Goal: Task Accomplishment & Management: Manage account settings

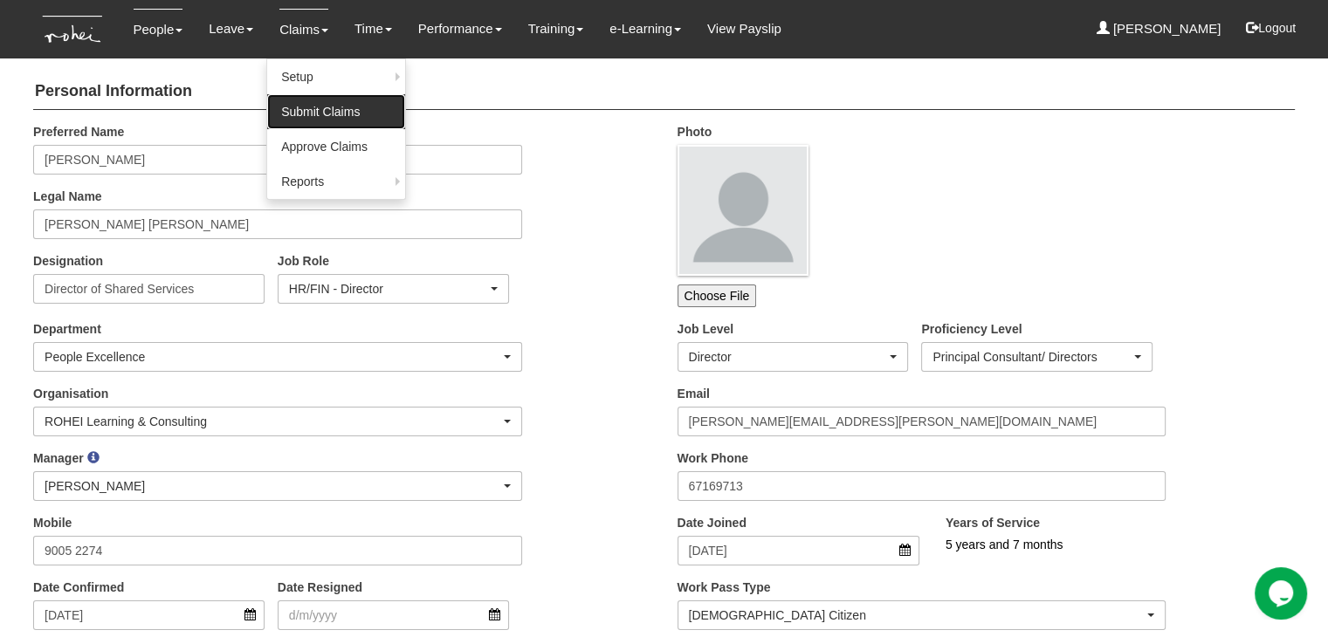
click at [307, 114] on link "Submit Claims" at bounding box center [336, 111] width 138 height 35
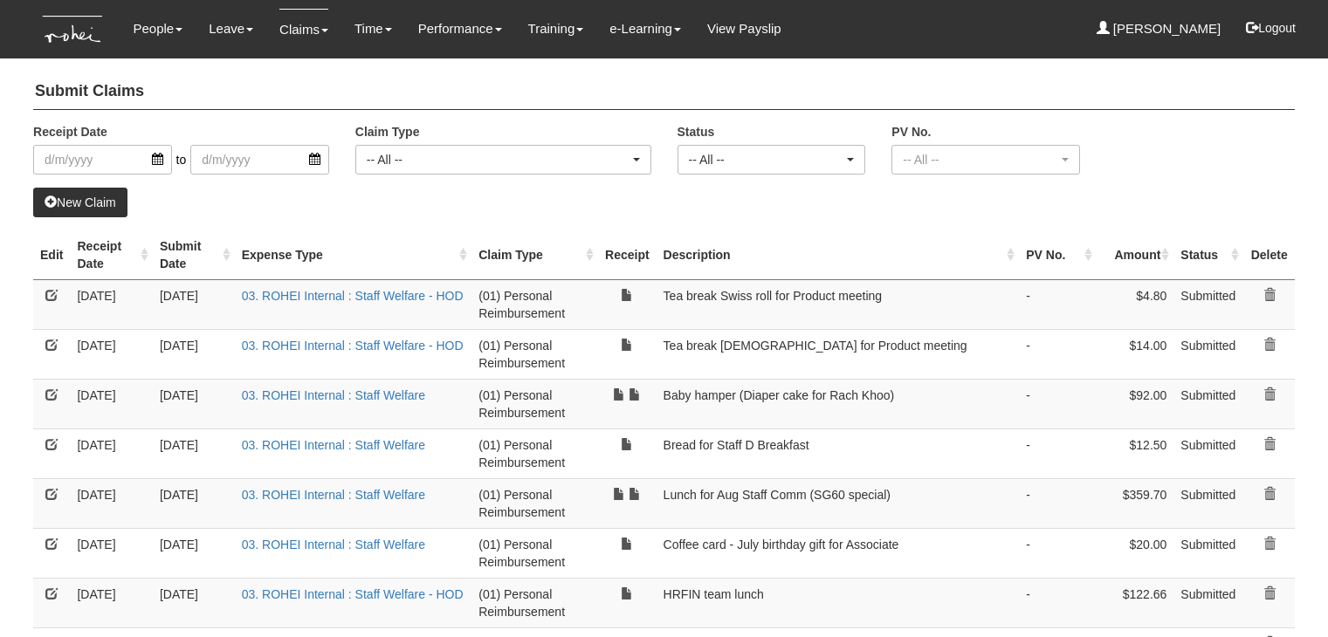
select select "50"
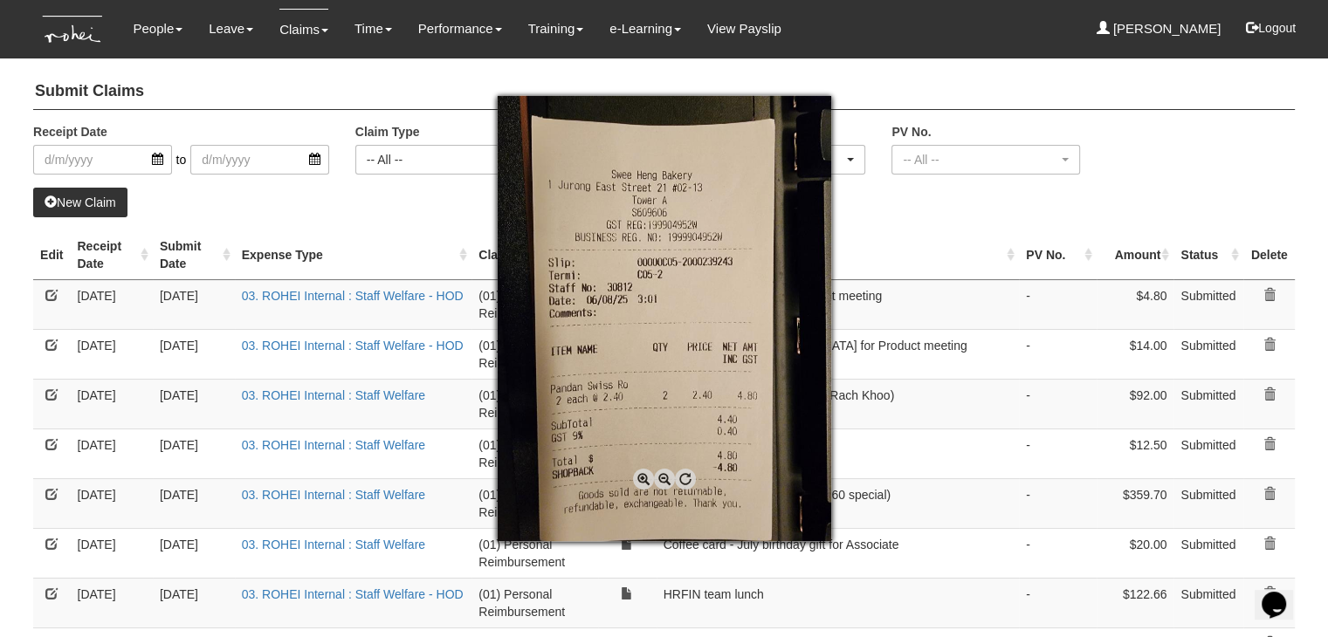
click at [885, 221] on div at bounding box center [664, 318] width 1328 height 637
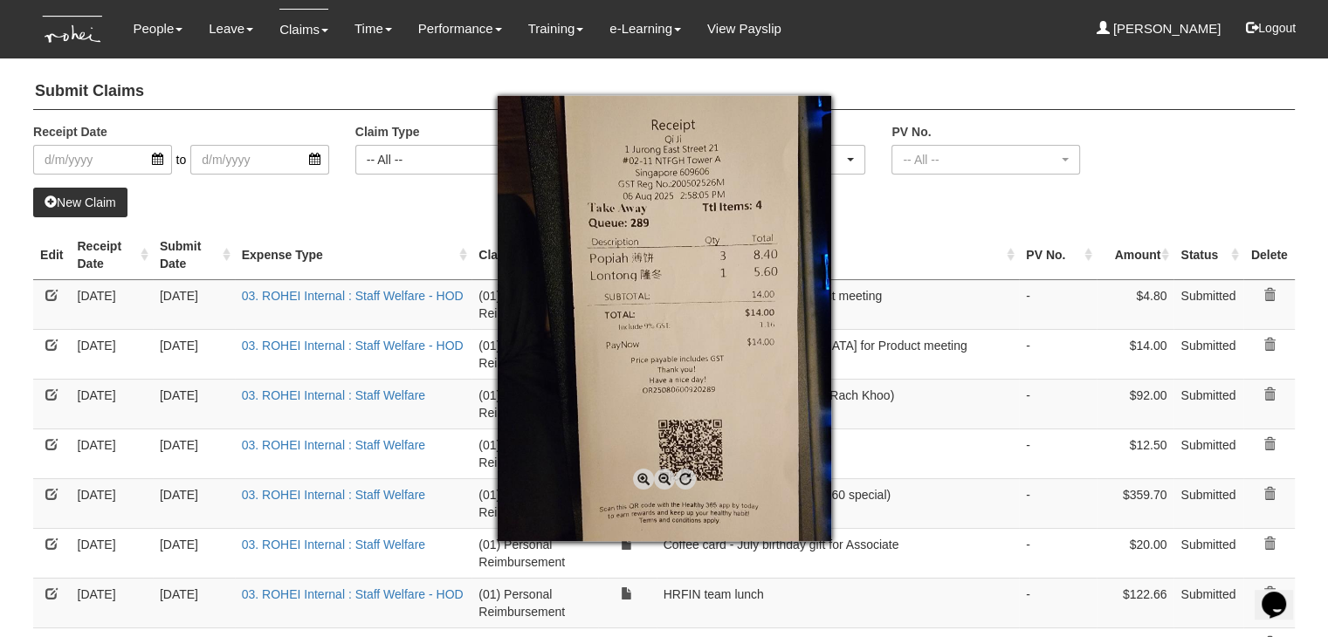
click at [983, 217] on div at bounding box center [664, 318] width 1328 height 637
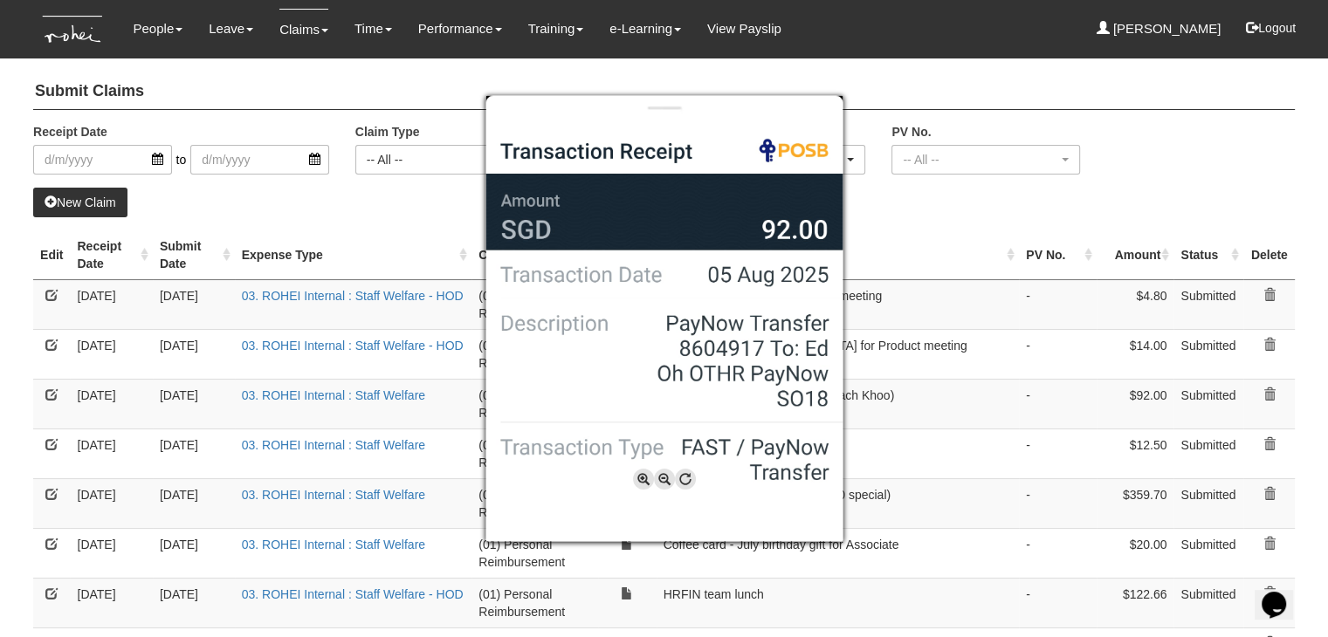
click at [936, 245] on div at bounding box center [664, 318] width 1328 height 637
click at [1001, 205] on div at bounding box center [664, 318] width 1328 height 637
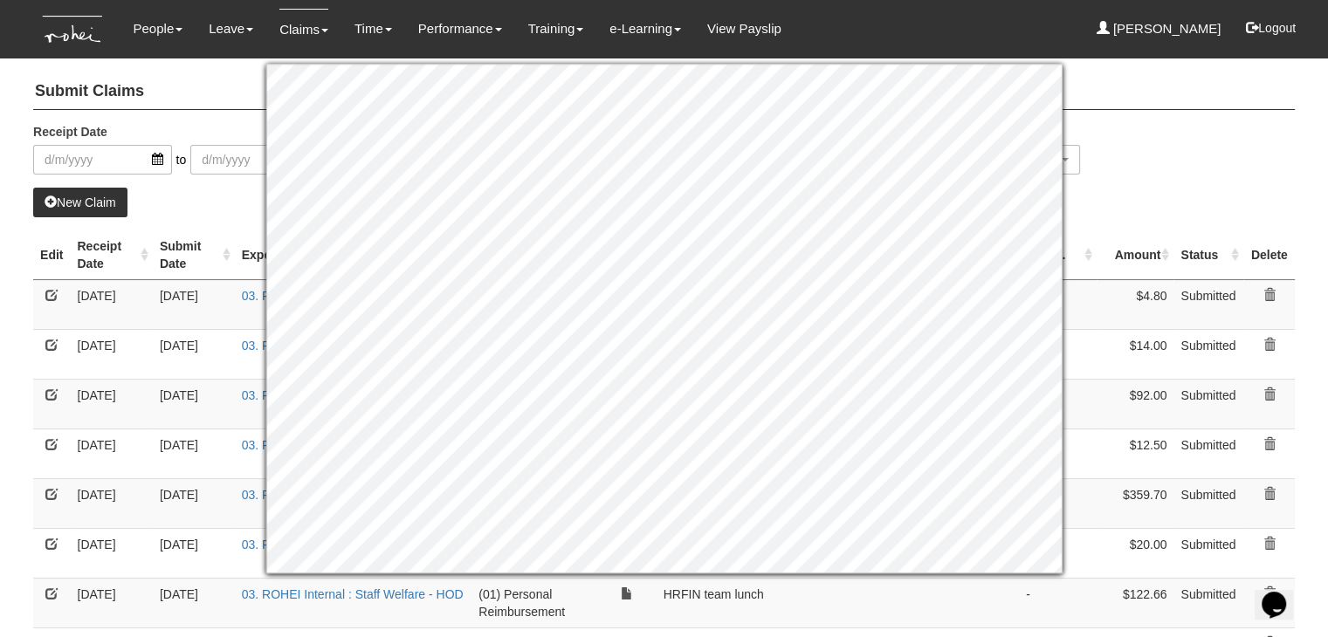
click at [1115, 165] on div "Receipt Date to Claim Type -- All -- (01) Personal Reimbursement (02) Advance D…" at bounding box center [663, 155] width 1287 height 65
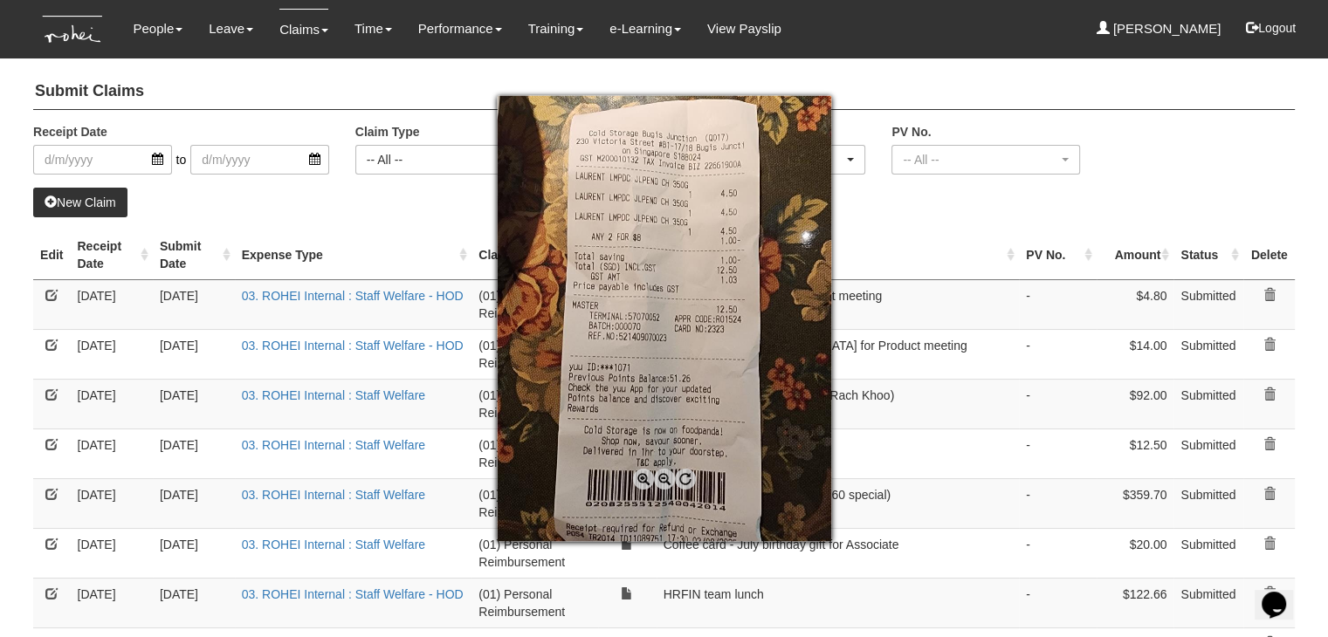
click at [1009, 224] on div at bounding box center [664, 318] width 1328 height 637
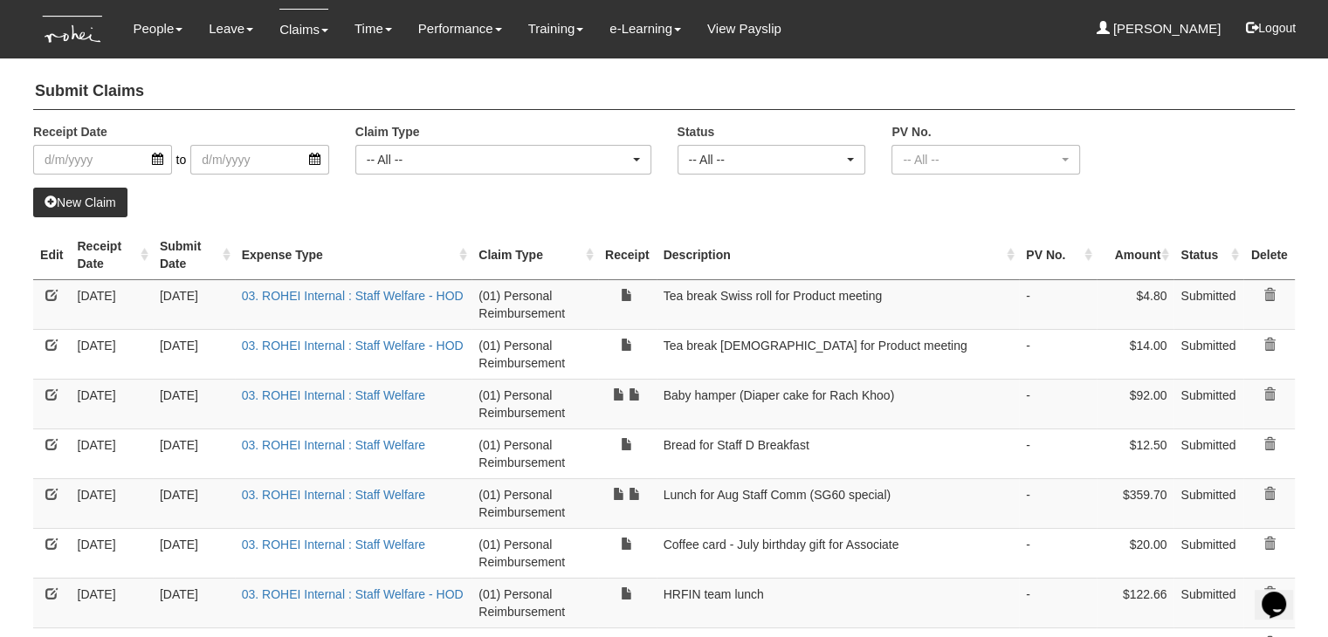
click at [1091, 214] on div "New Claim" at bounding box center [663, 203] width 1261 height 30
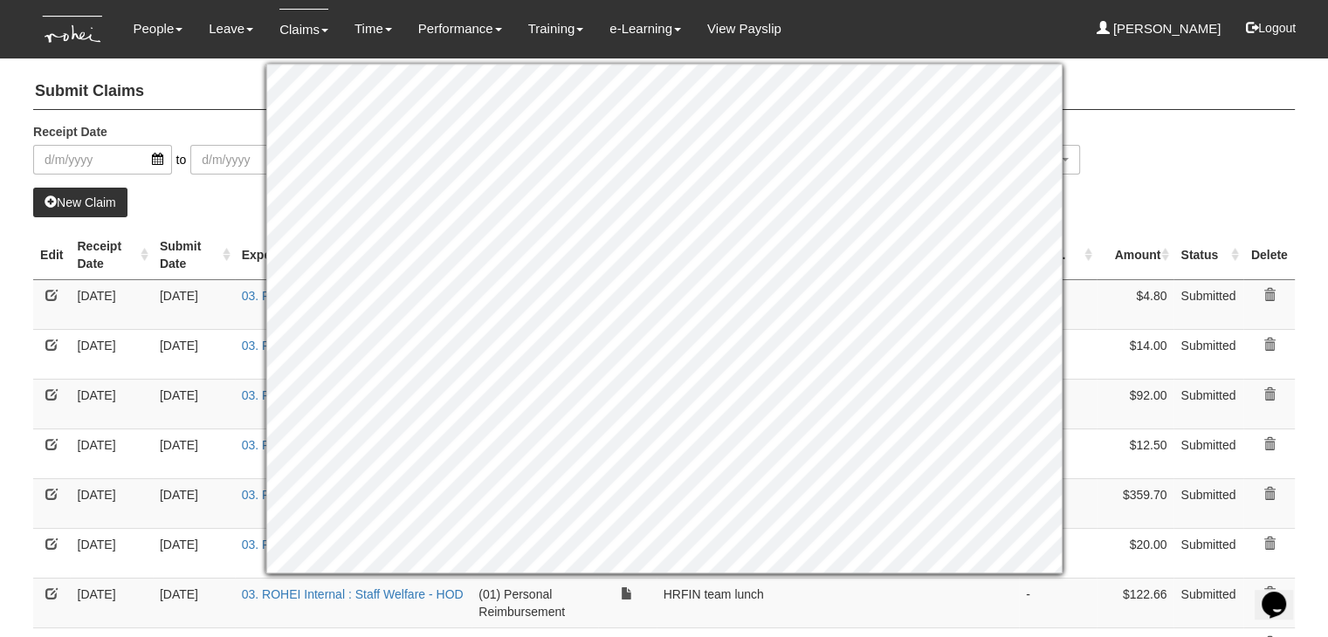
click at [1126, 177] on div "Receipt Date to Claim Type -- All -- (01) Personal Reimbursement (02) Advance D…" at bounding box center [663, 155] width 1287 height 65
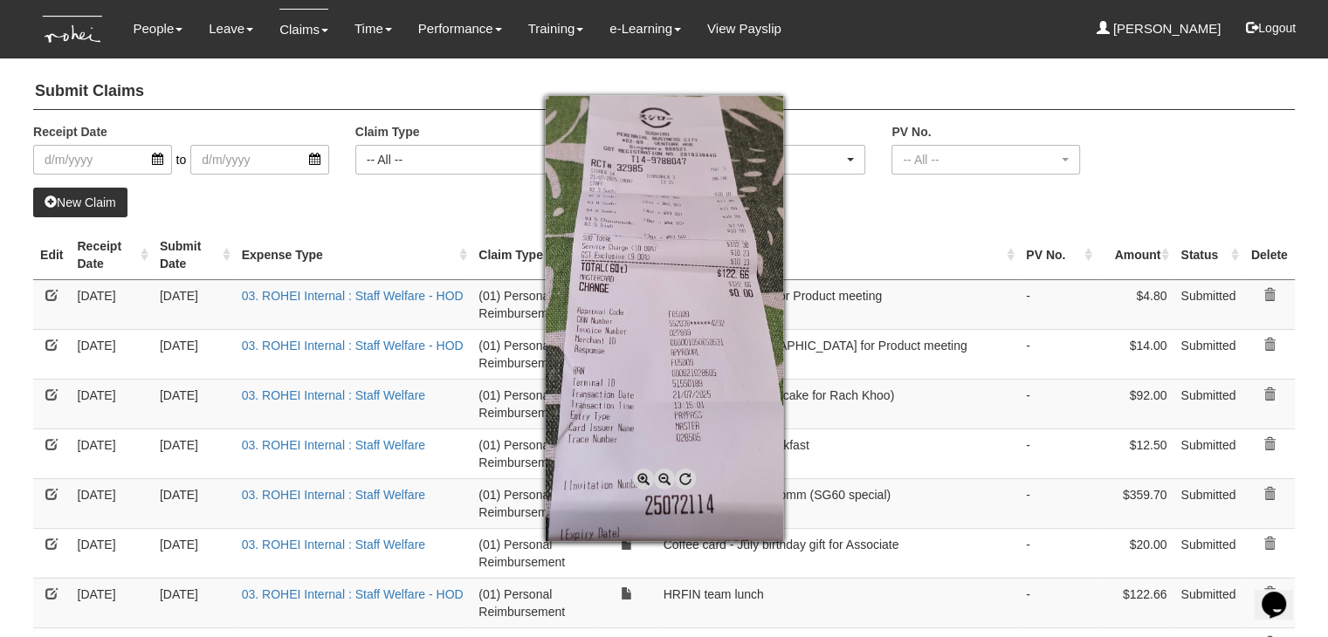
click at [649, 608] on div at bounding box center [664, 318] width 1328 height 637
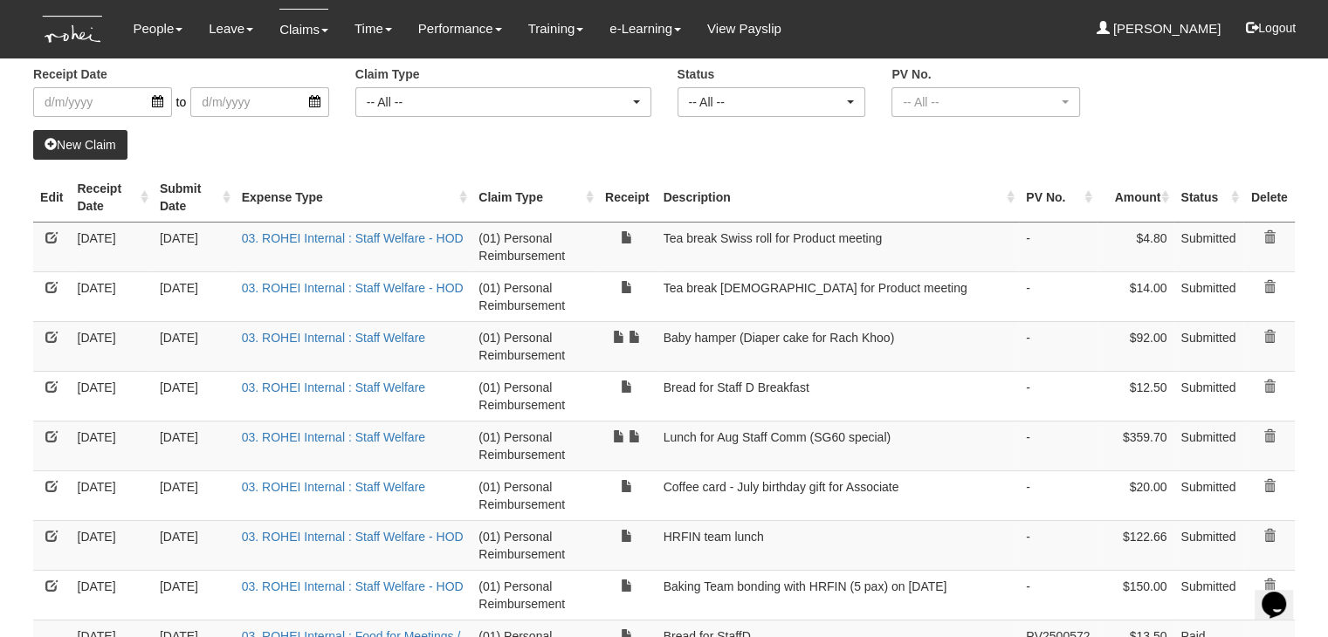
scroll to position [87, 0]
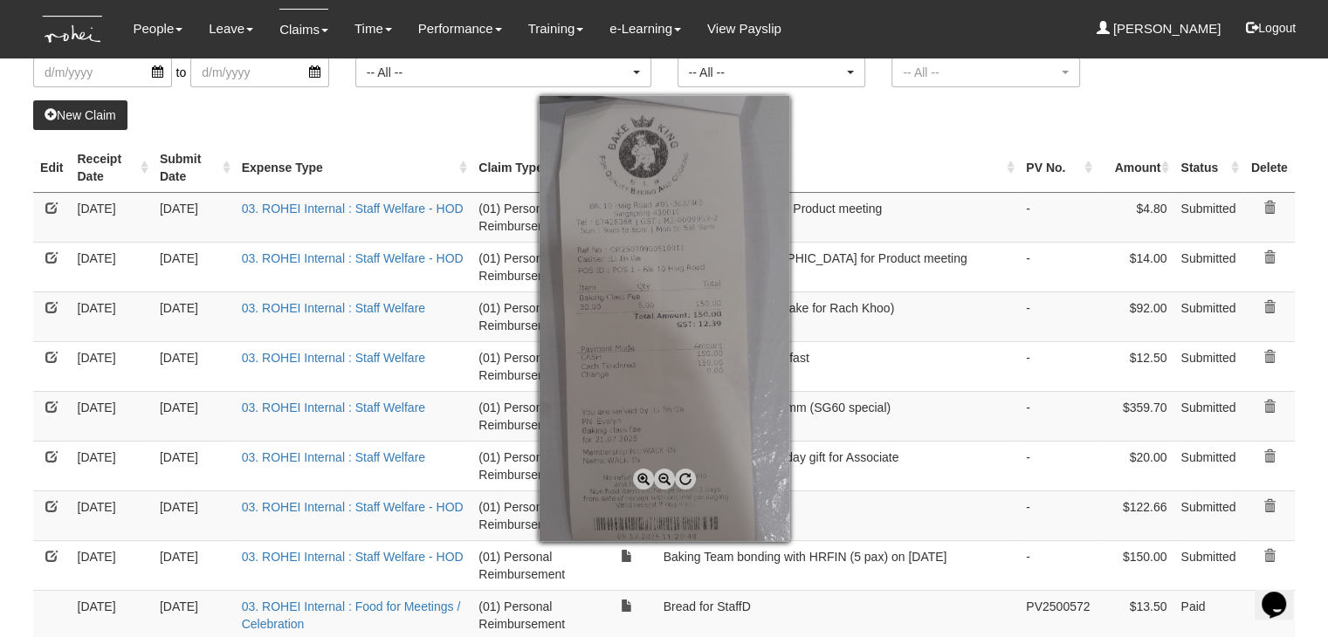
click at [621, 578] on div at bounding box center [664, 318] width 1328 height 637
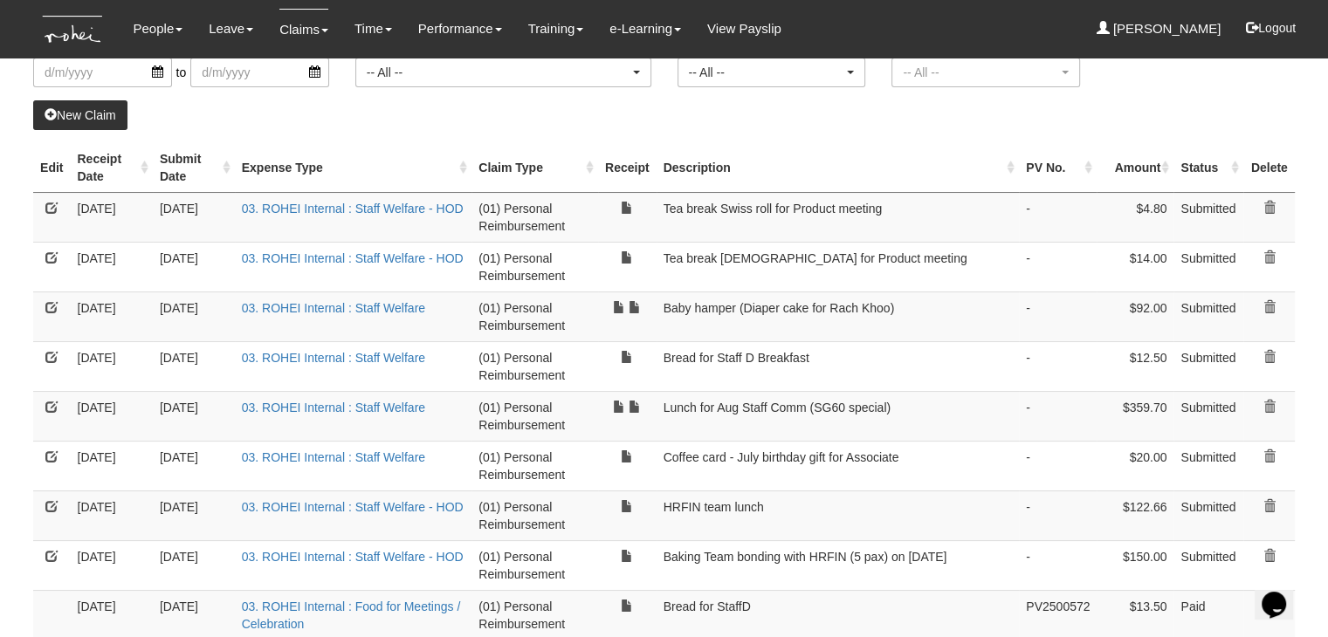
click at [87, 112] on link "New Claim" at bounding box center [80, 115] width 94 height 30
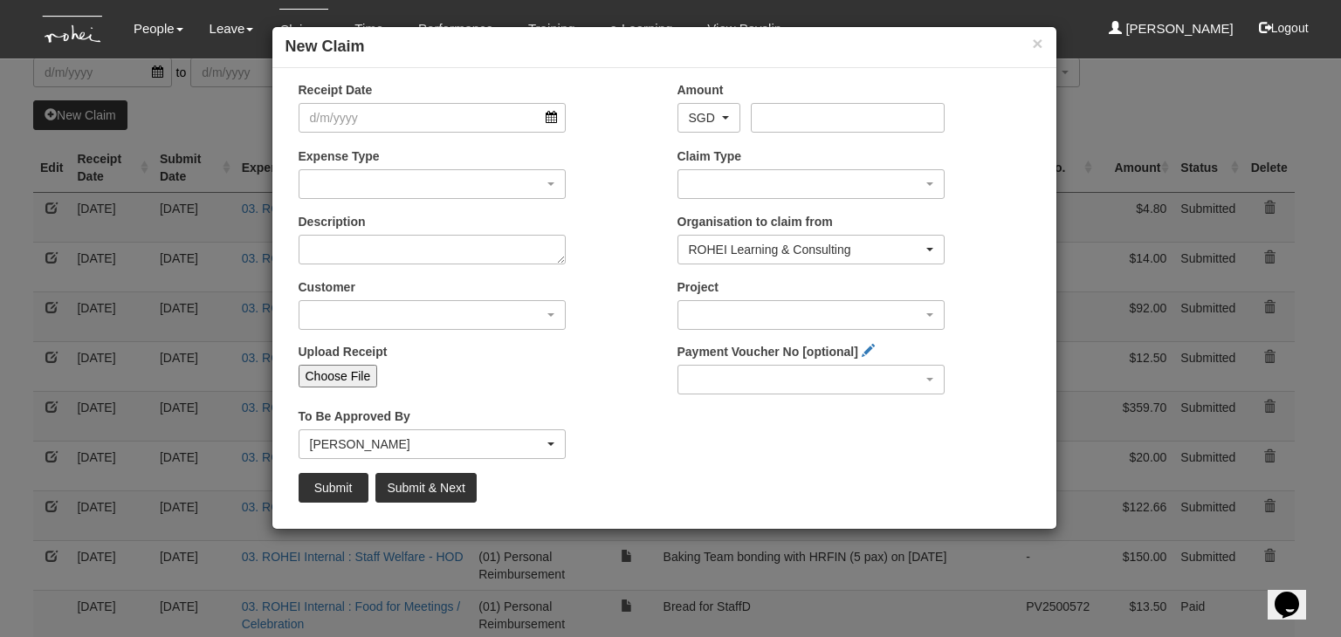
click at [1149, 109] on div "× New Claim Receipt Date Amount AED AFN ALL AMD ANG AOA ARS AUD AWG AZN BAM BBD…" at bounding box center [670, 318] width 1341 height 637
click at [1039, 38] on button "×" at bounding box center [1037, 43] width 10 height 18
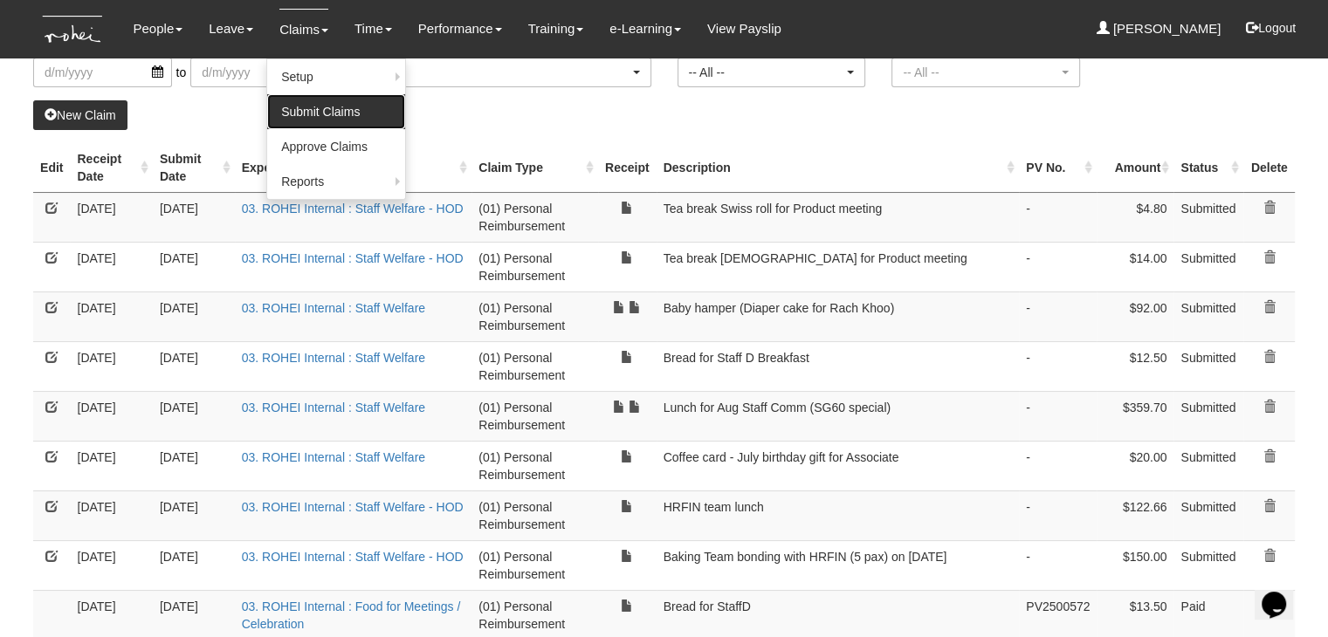
click at [297, 117] on link "Submit Claims" at bounding box center [336, 111] width 138 height 35
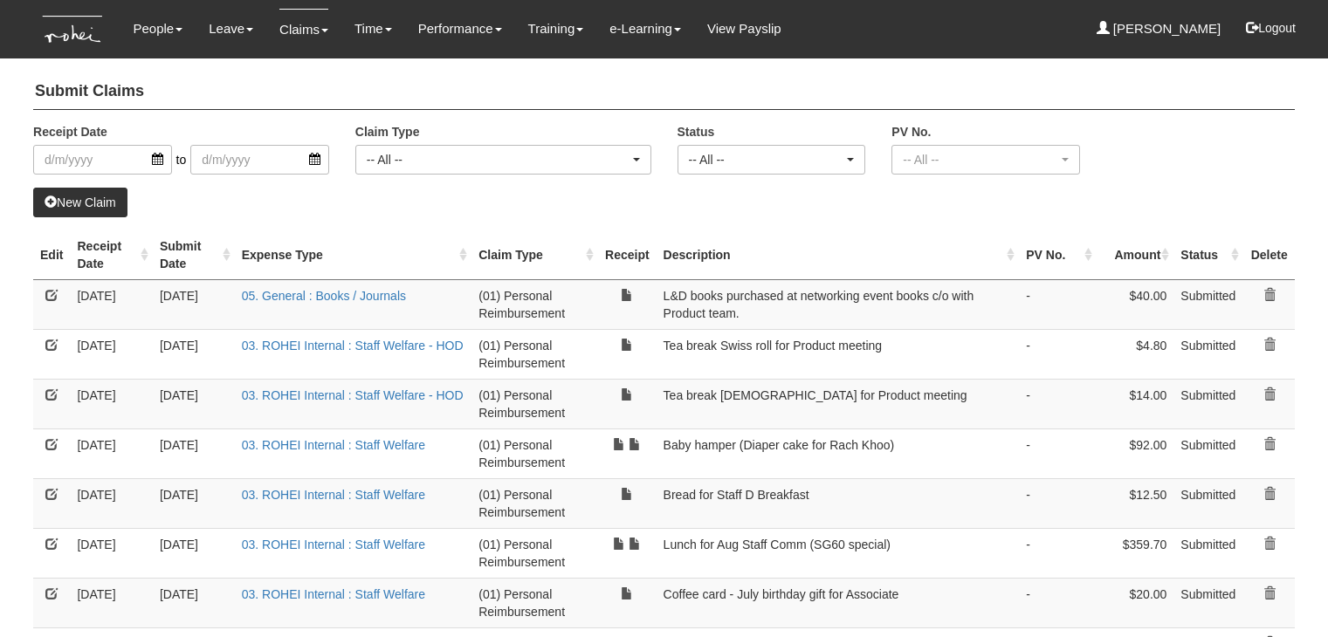
select select "50"
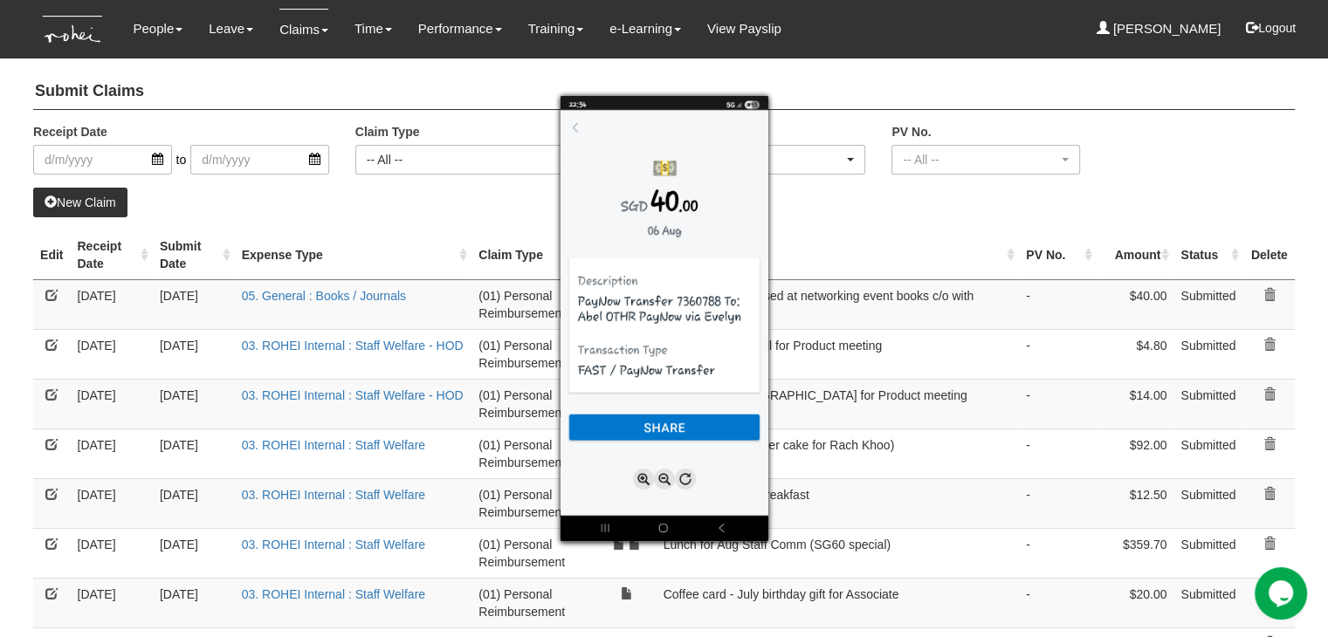
click at [827, 249] on div at bounding box center [664, 318] width 1328 height 637
click at [49, 290] on div at bounding box center [664, 318] width 1328 height 637
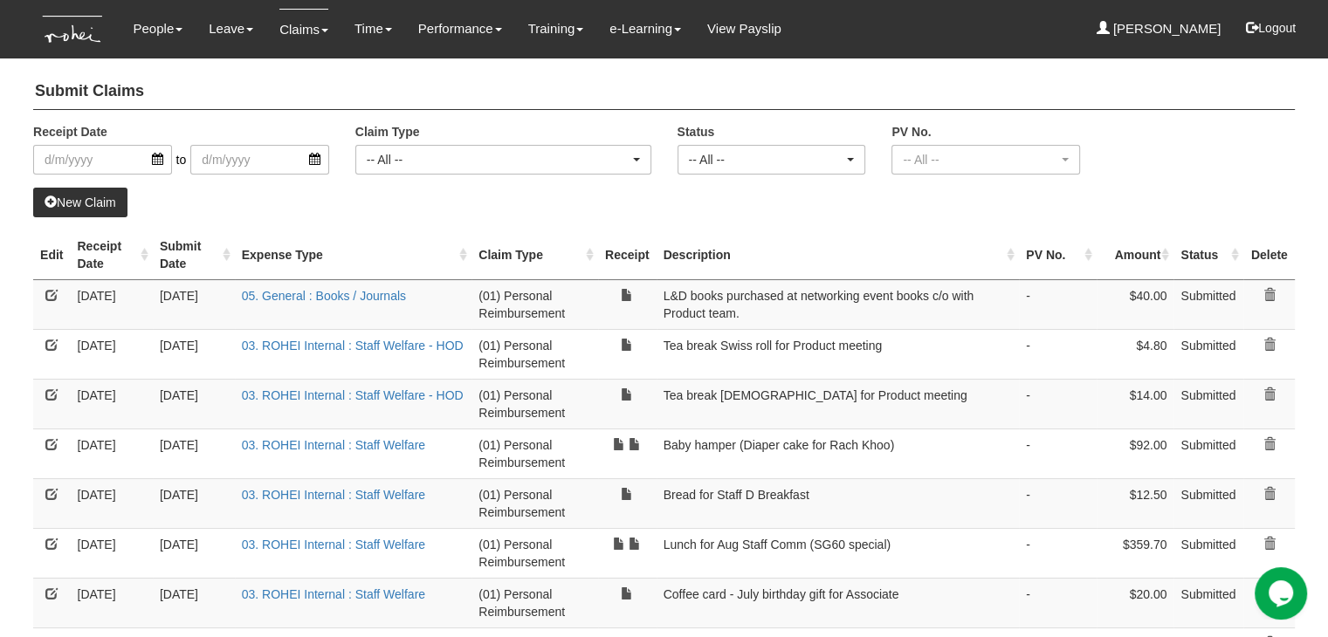
click at [48, 294] on link at bounding box center [51, 295] width 12 height 12
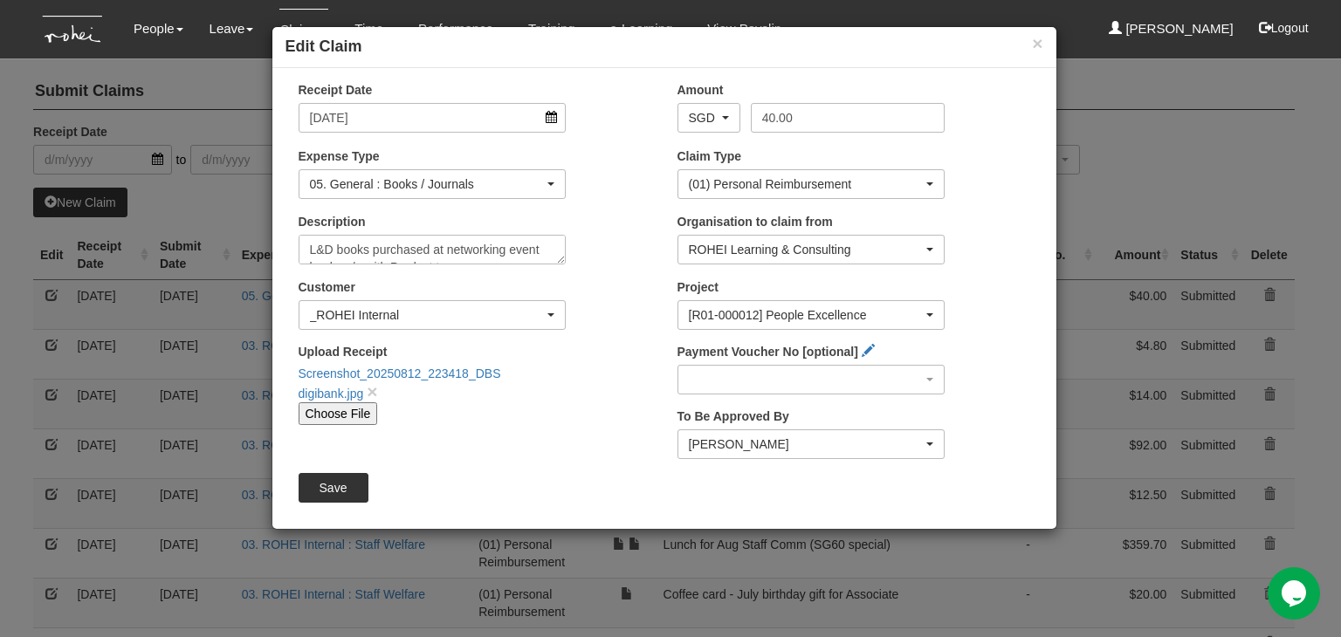
click at [333, 409] on input "Choose File" at bounding box center [338, 413] width 79 height 23
type input "C:\fakepath\Screenshot [DATE] 223259.jpg"
type input "Choose Another File"
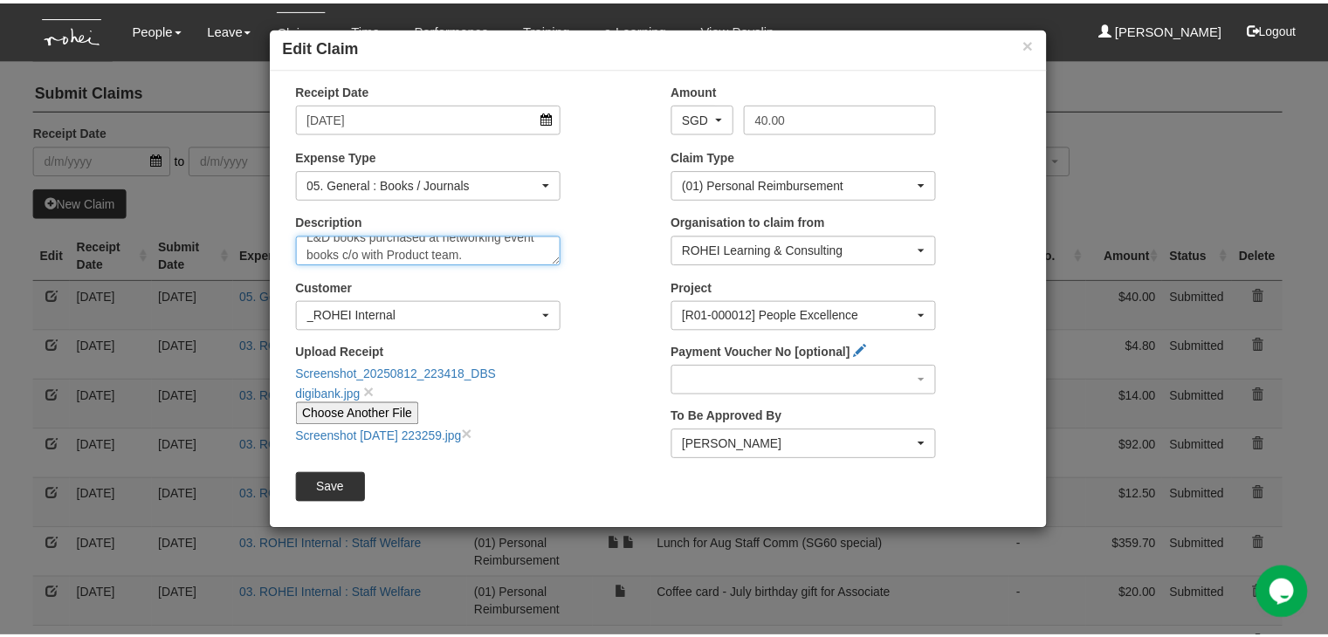
scroll to position [17, 0]
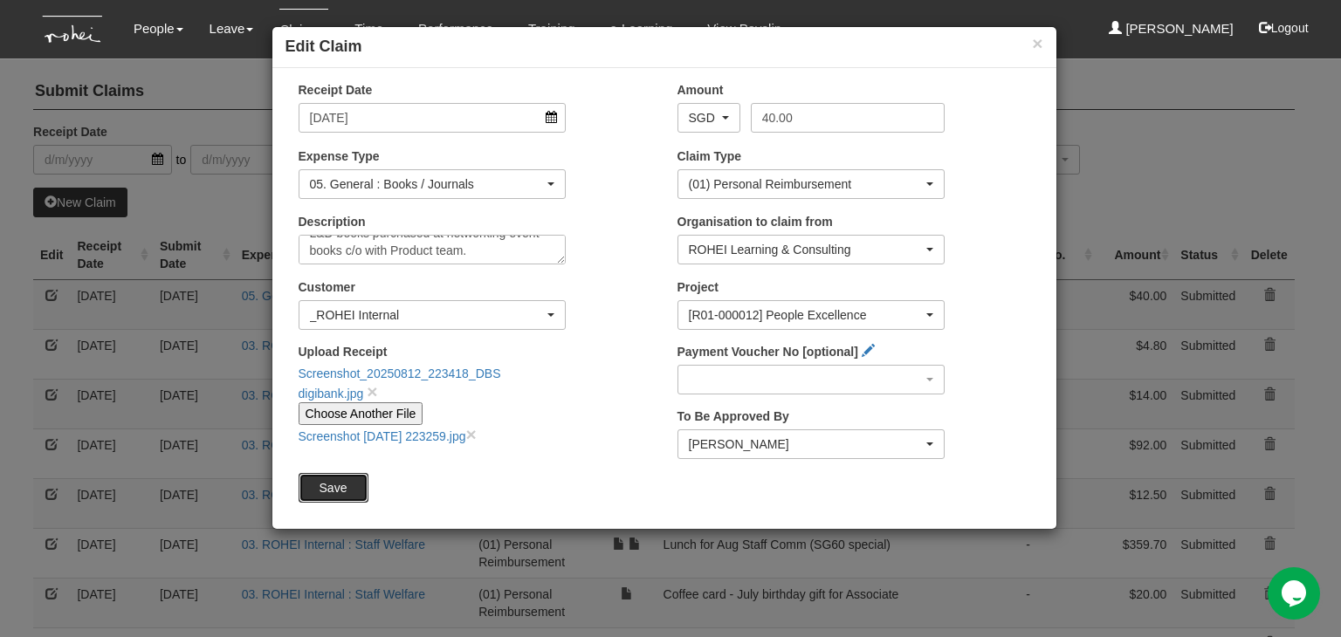
click at [347, 483] on input "Save" at bounding box center [334, 488] width 70 height 30
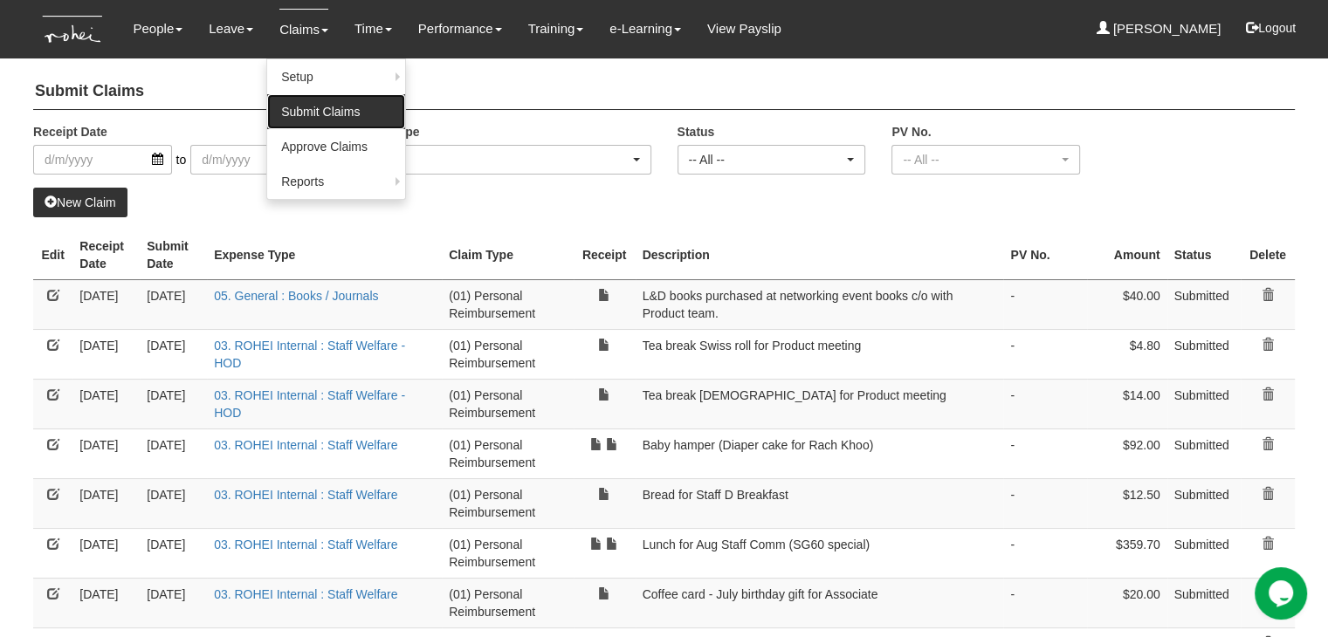
click at [299, 109] on link "Submit Claims" at bounding box center [336, 111] width 138 height 35
select select "50"
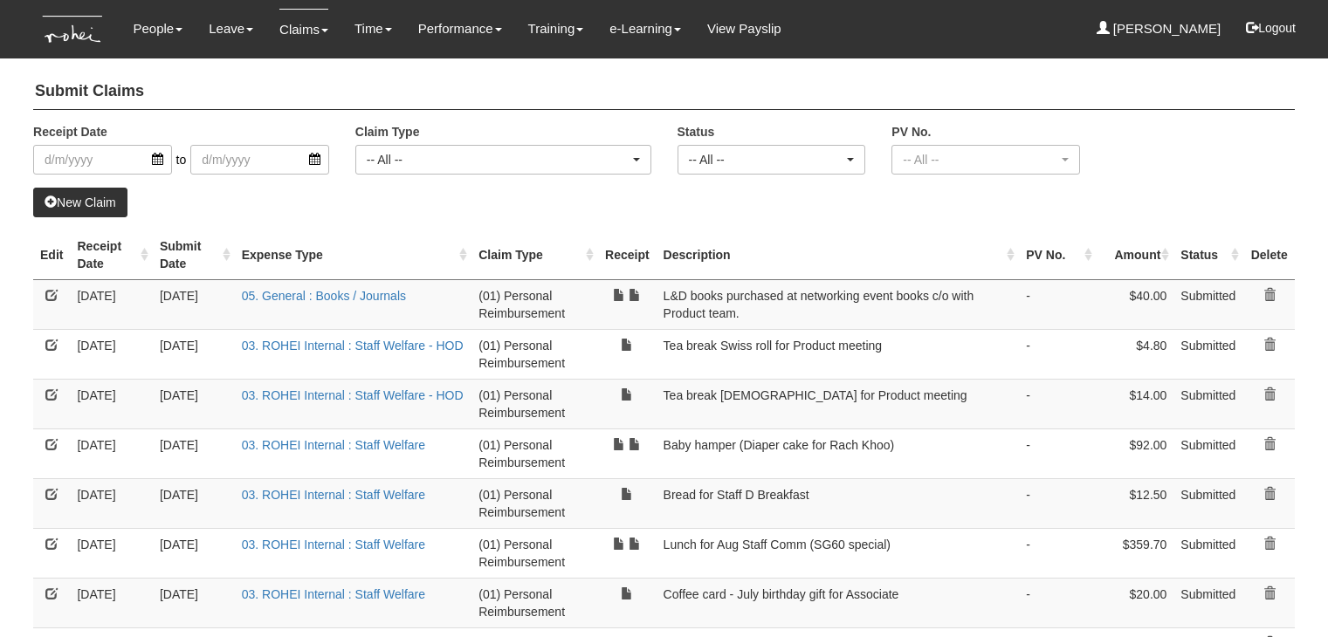
select select "50"
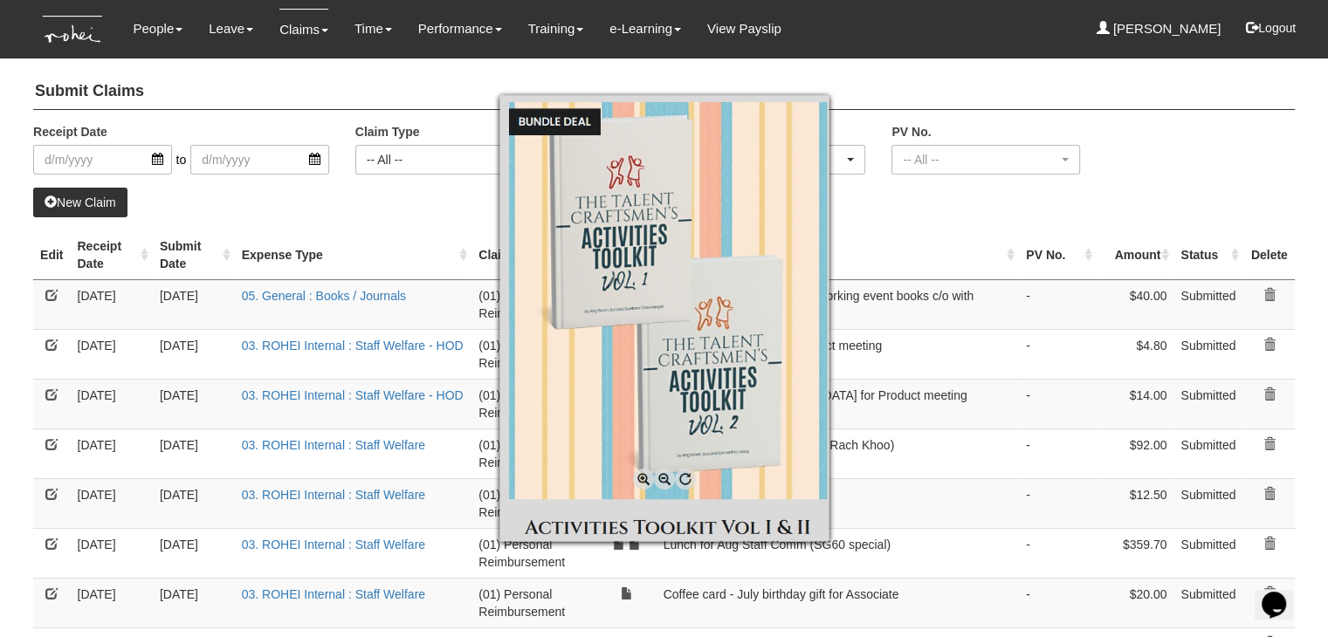
click at [867, 207] on div at bounding box center [664, 318] width 1328 height 637
click at [873, 223] on div at bounding box center [664, 318] width 1328 height 637
click at [934, 226] on div at bounding box center [664, 318] width 1328 height 637
click at [900, 215] on div at bounding box center [664, 318] width 1328 height 637
click at [395, 319] on div at bounding box center [664, 318] width 1328 height 637
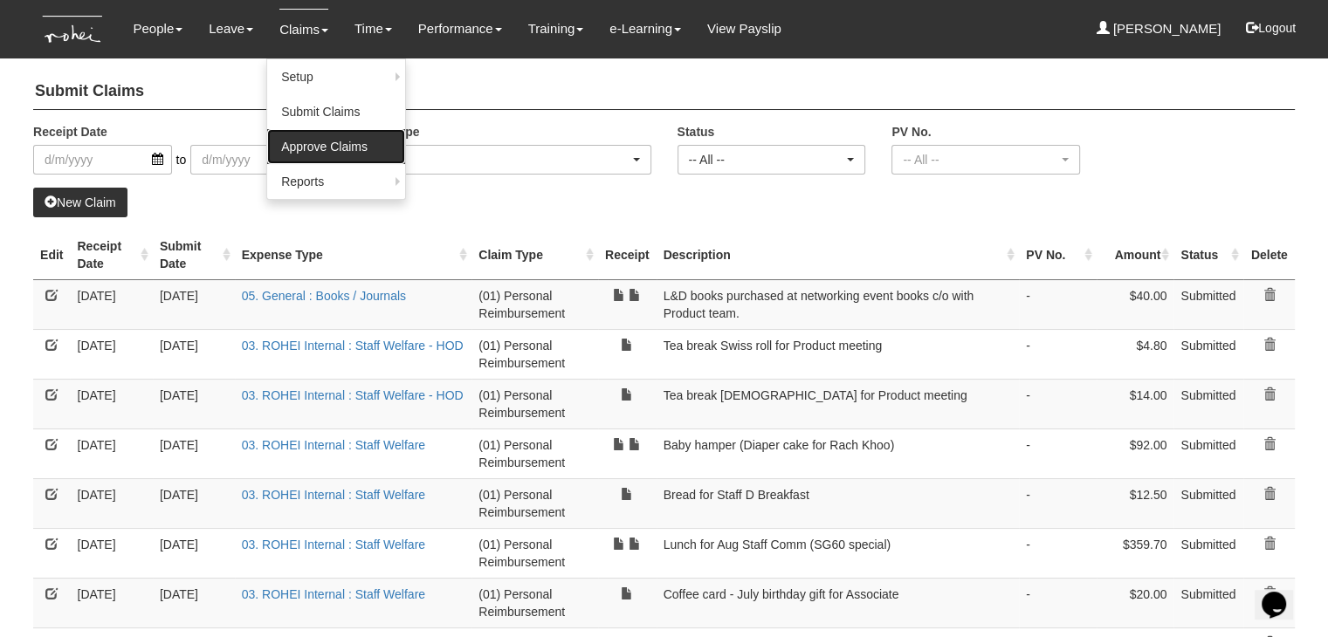
click at [308, 151] on link "Approve Claims" at bounding box center [336, 146] width 138 height 35
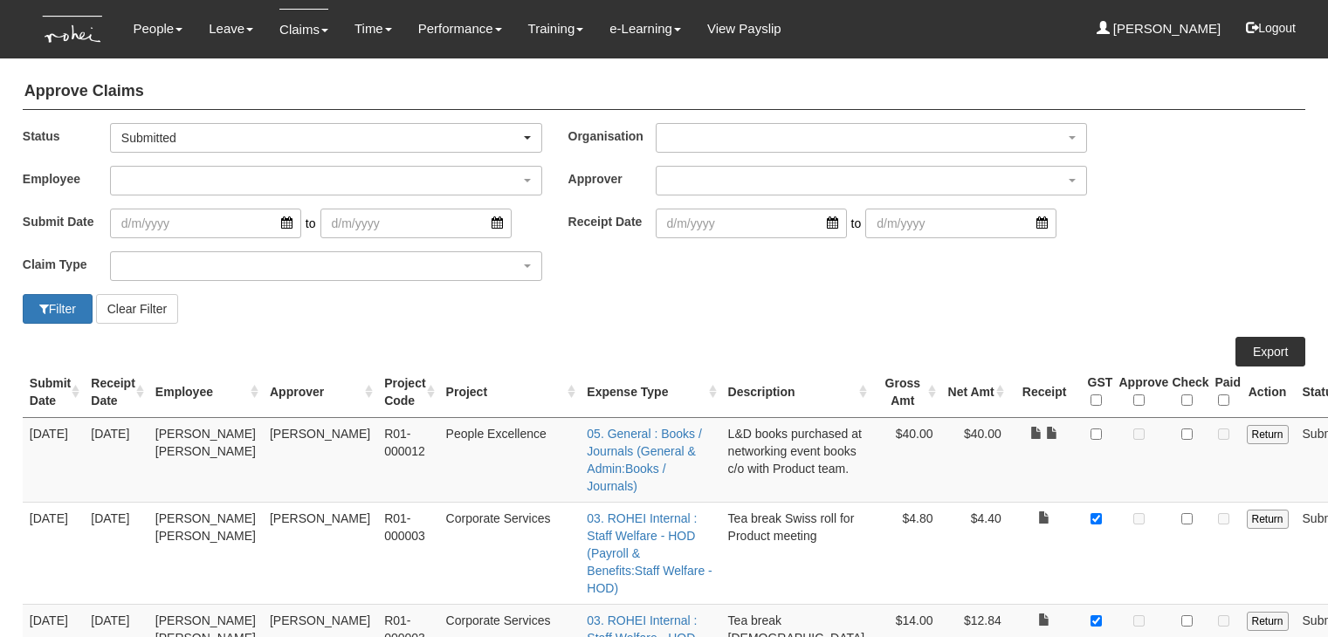
select select "50"
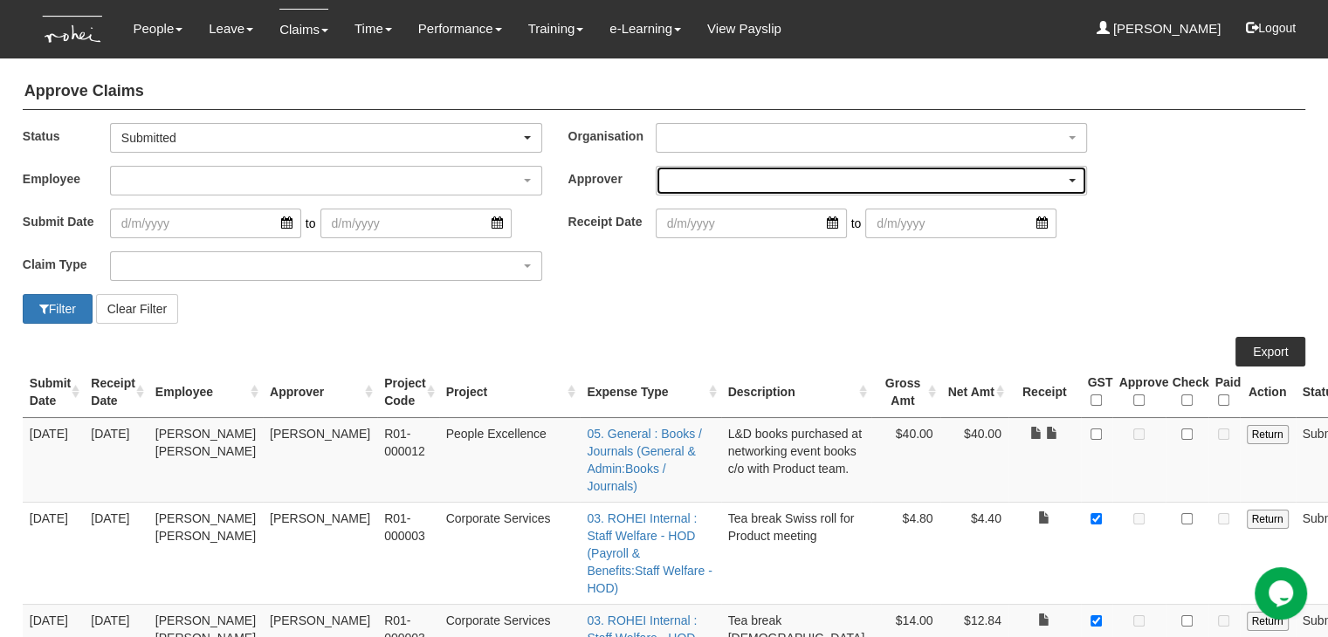
click at [706, 184] on div "button" at bounding box center [871, 181] width 430 height 28
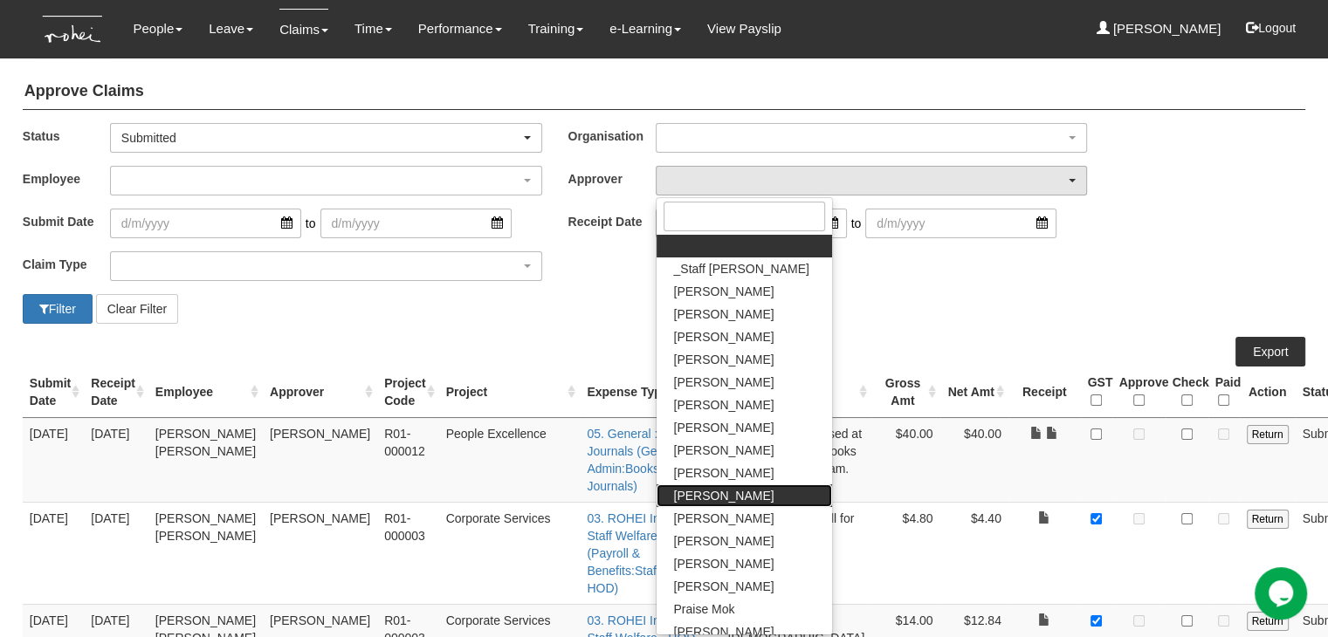
click at [722, 494] on span "[PERSON_NAME]" at bounding box center [724, 495] width 100 height 17
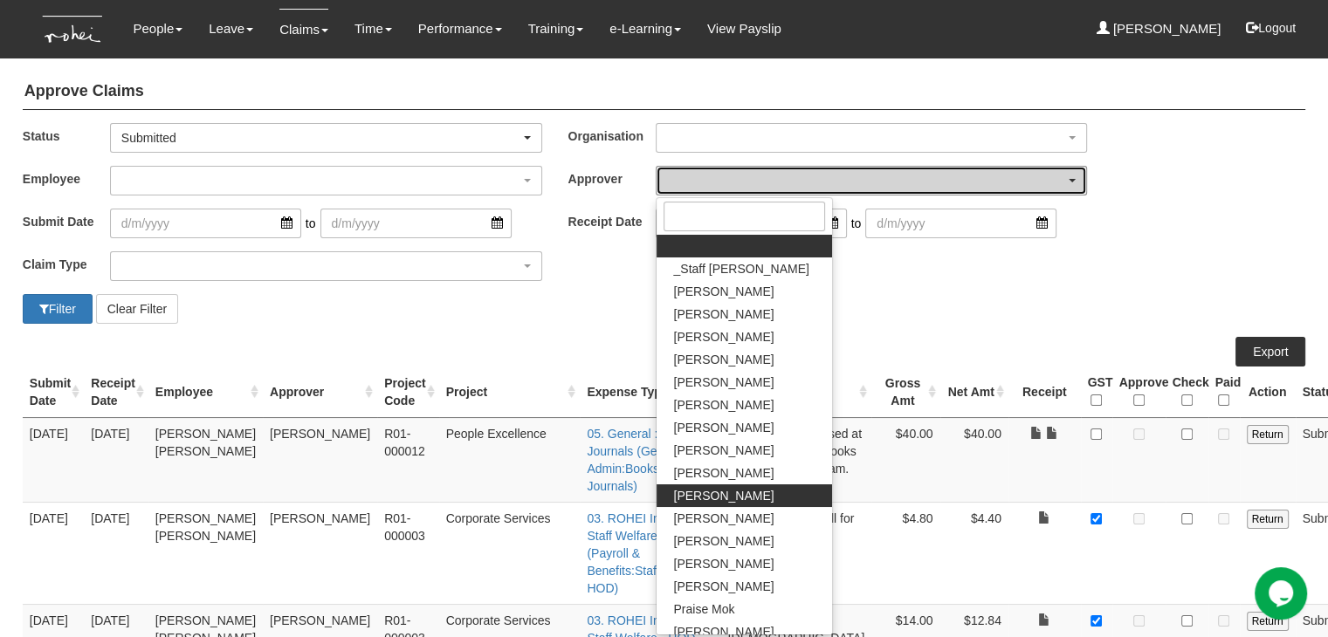
select select "924f1b2e-1f52-4a5a-a524-af1f71412b99"
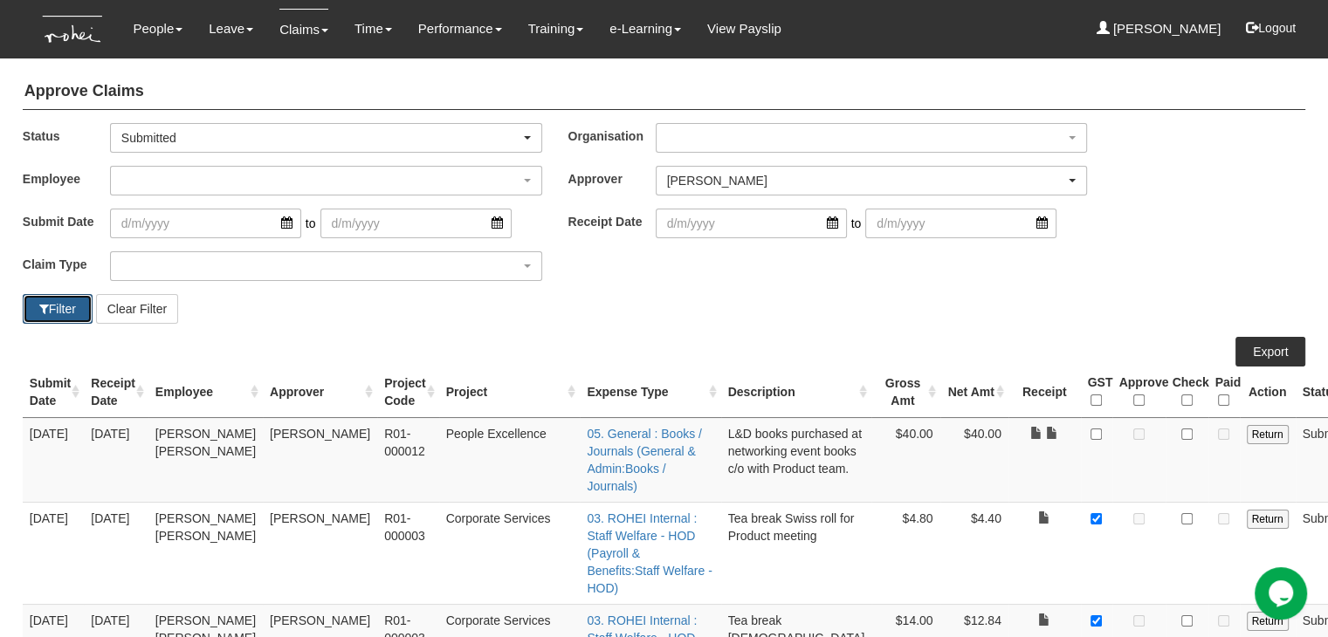
click at [61, 302] on button "Filter" at bounding box center [58, 309] width 70 height 30
select select "50"
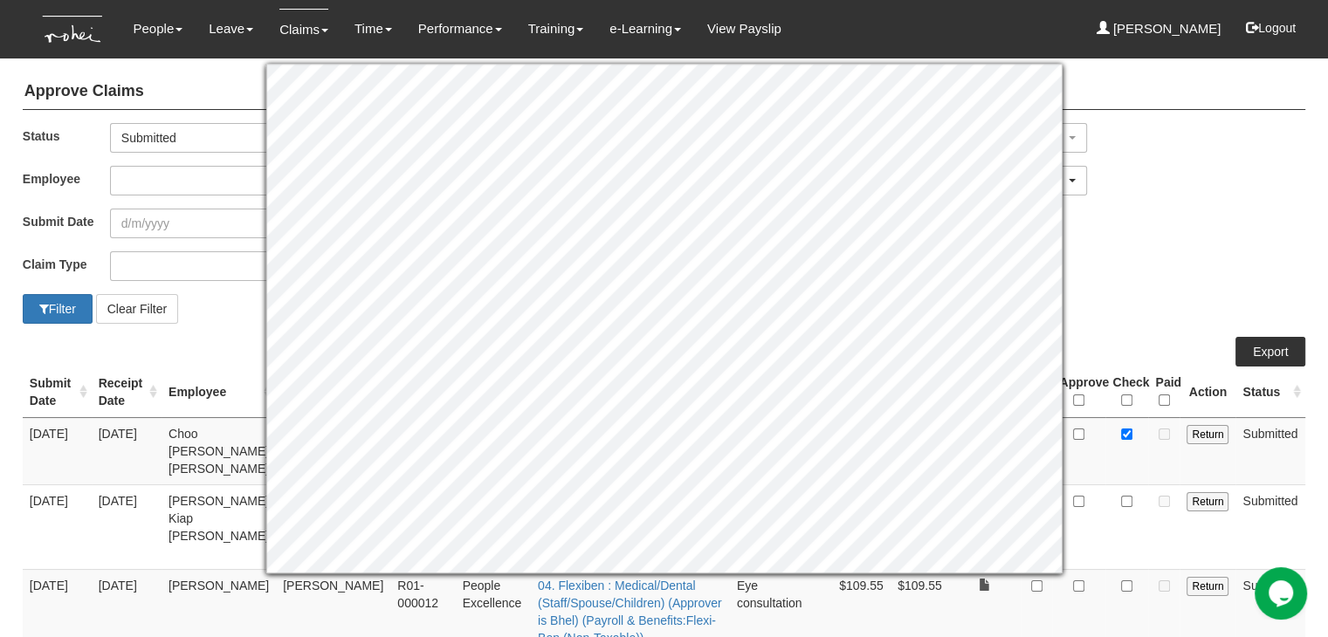
click at [1114, 298] on div "Filter Clear Filter" at bounding box center [664, 309] width 1308 height 30
click at [1129, 326] on div "Approve Claims Status -- All -- Submitted Approved Verified Returned Paid Submi…" at bounding box center [663, 441] width 1287 height 752
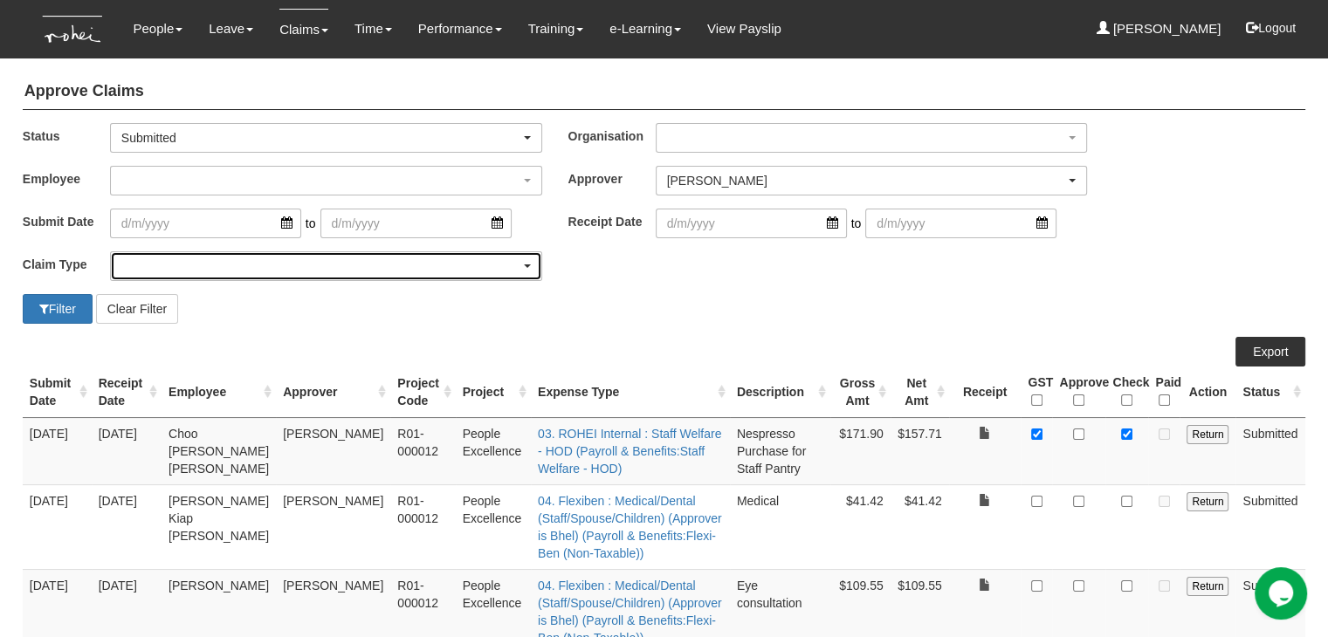
click at [524, 263] on div "button" at bounding box center [326, 266] width 430 height 28
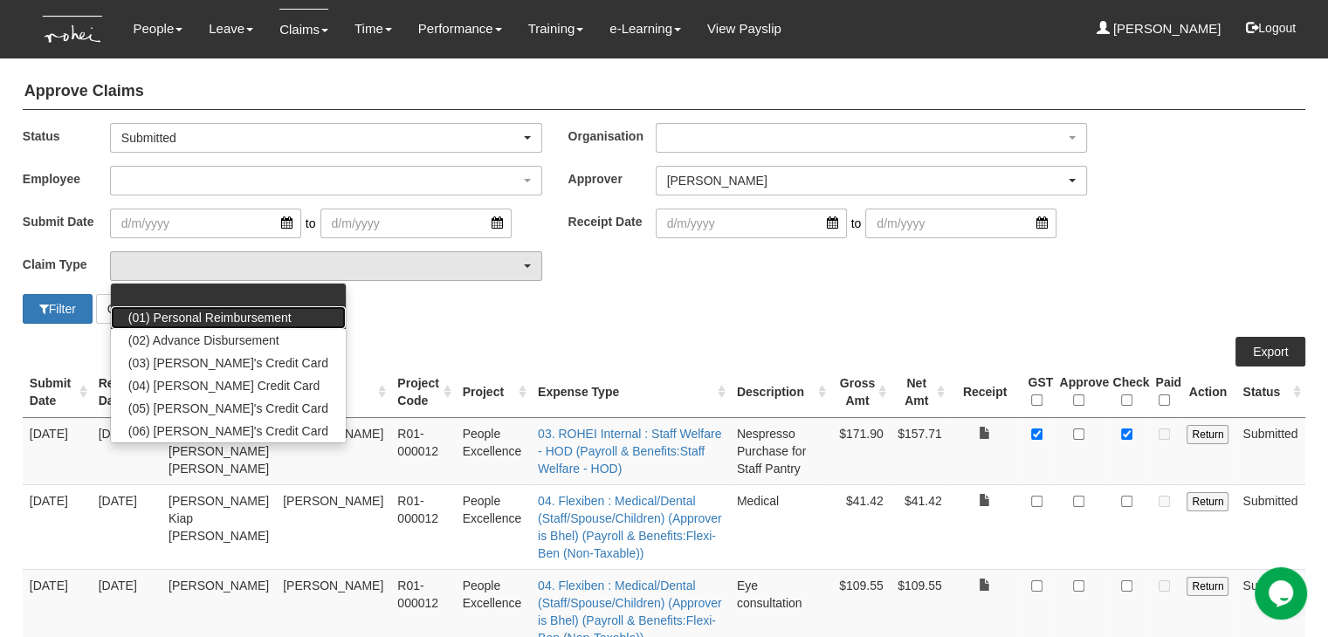
click at [211, 313] on span "(01) Personal Reimbursement" at bounding box center [209, 317] width 163 height 17
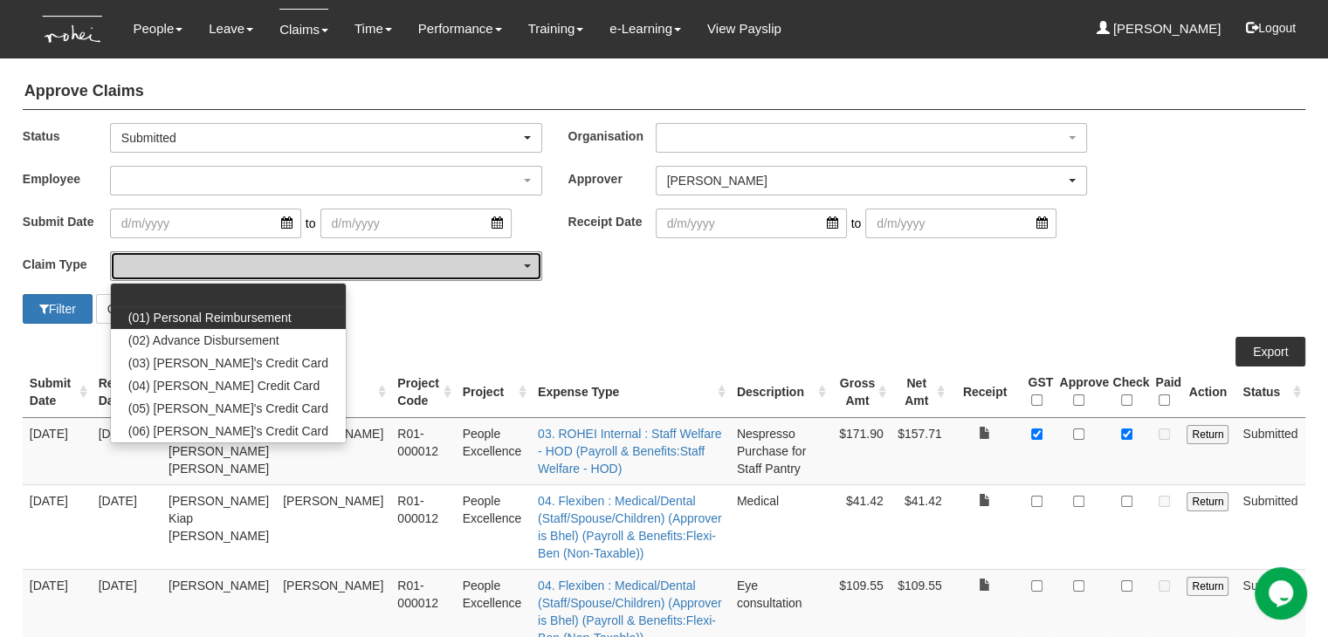
select select "14"
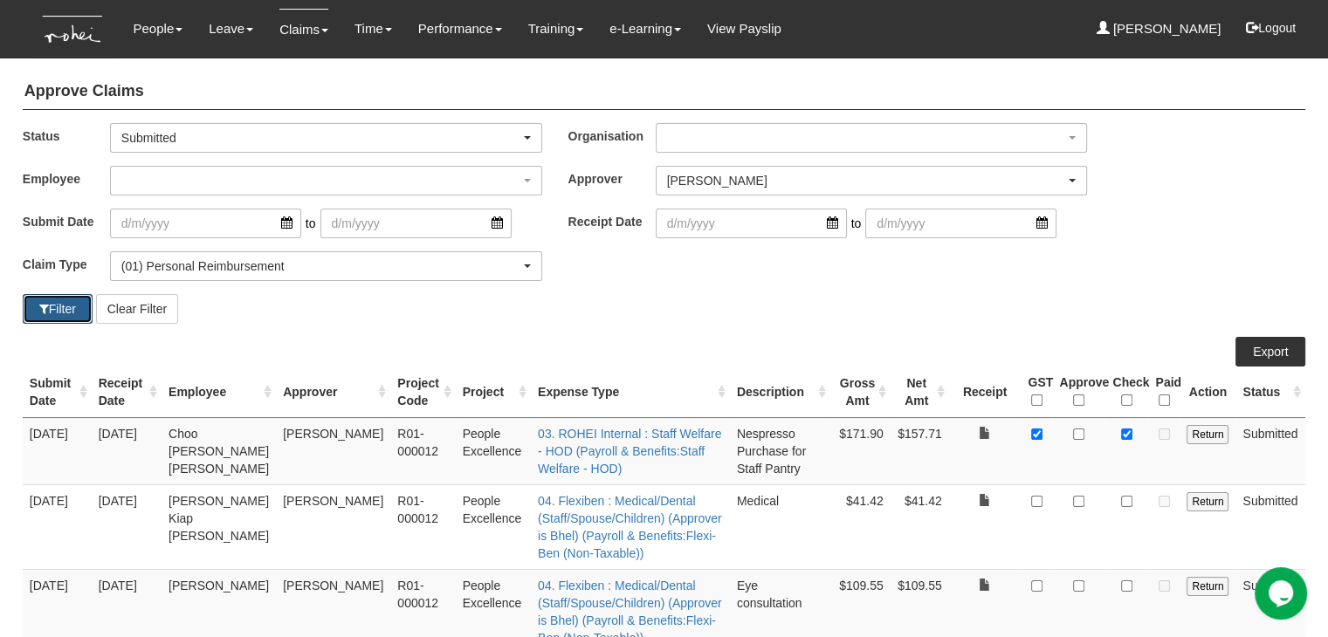
click at [41, 305] on span "button" at bounding box center [44, 309] width 10 height 12
select select "50"
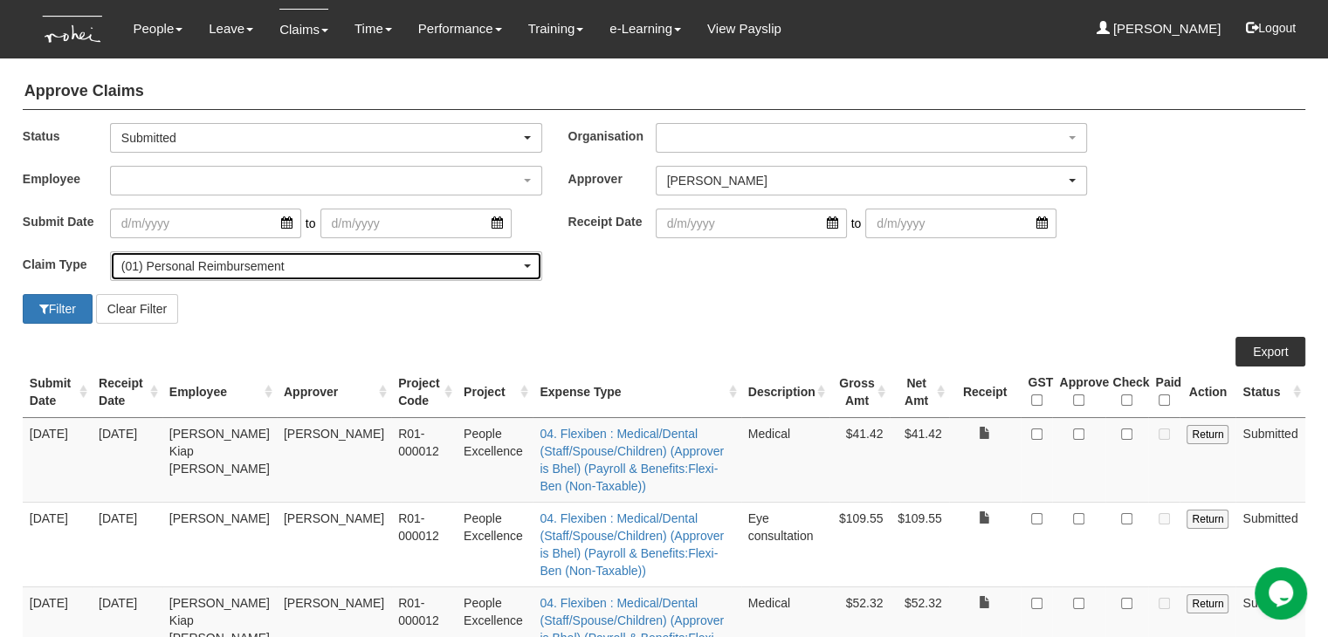
click at [352, 265] on div "(01) Personal Reimbursement" at bounding box center [320, 265] width 399 height 17
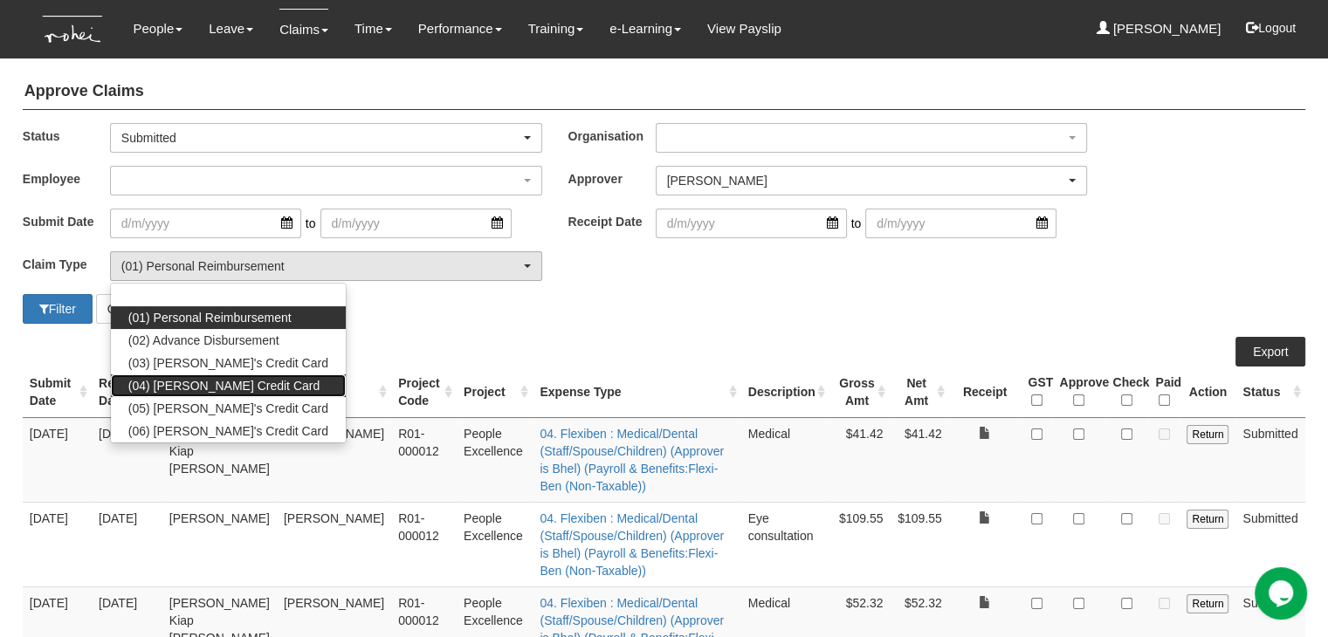
click at [220, 383] on span "(04) [PERSON_NAME] Credit Card" at bounding box center [223, 385] width 191 height 17
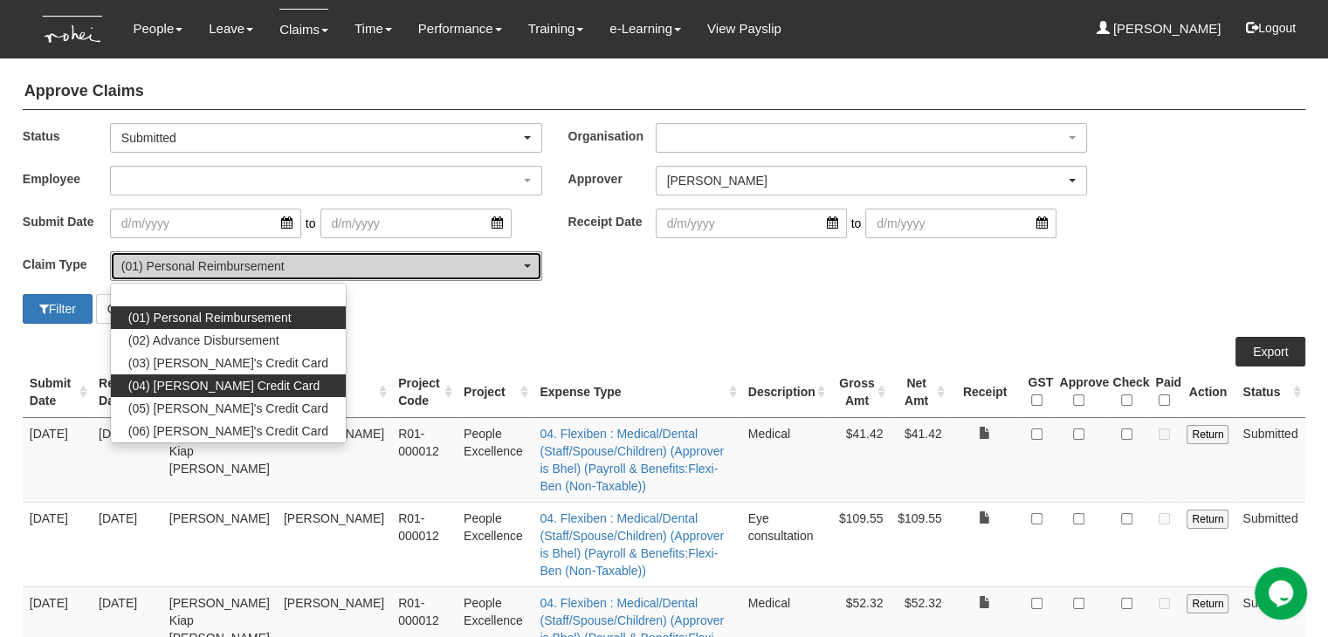
select select "16"
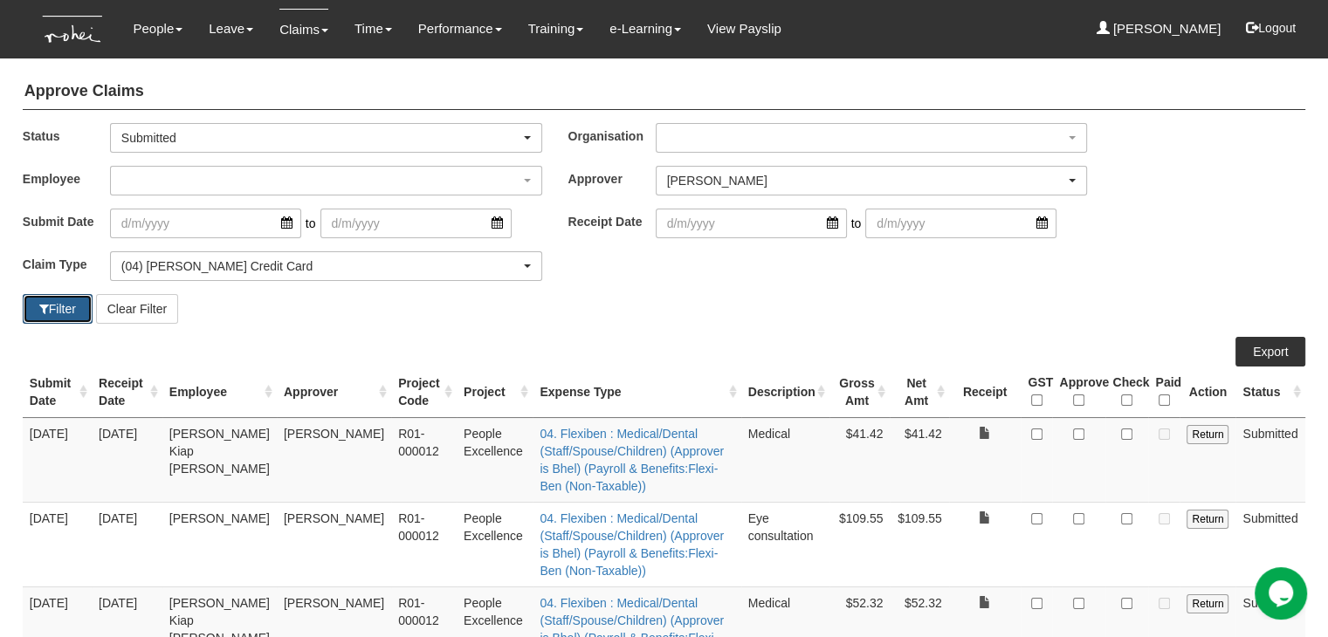
click at [49, 305] on button "Filter" at bounding box center [58, 309] width 70 height 30
select select "50"
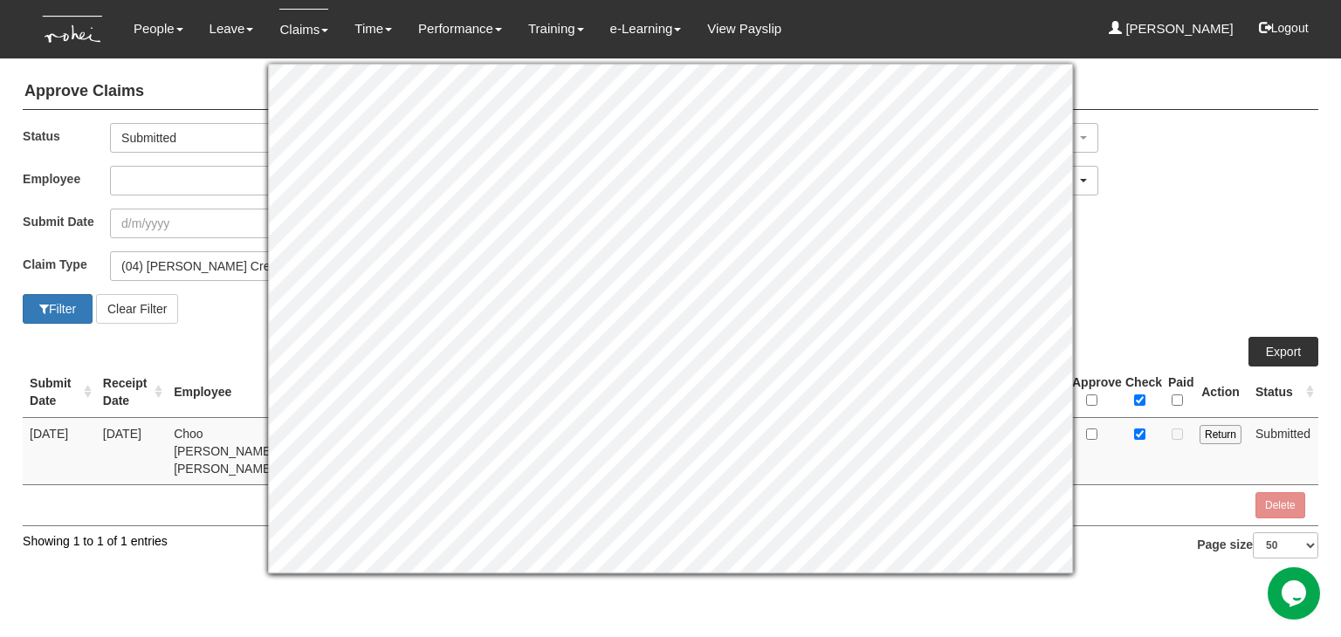
click at [1105, 279] on div "Claim Type (01) Personal Reimbursement (02) Advance Disbursement (03) Daniel's …" at bounding box center [670, 272] width 1321 height 43
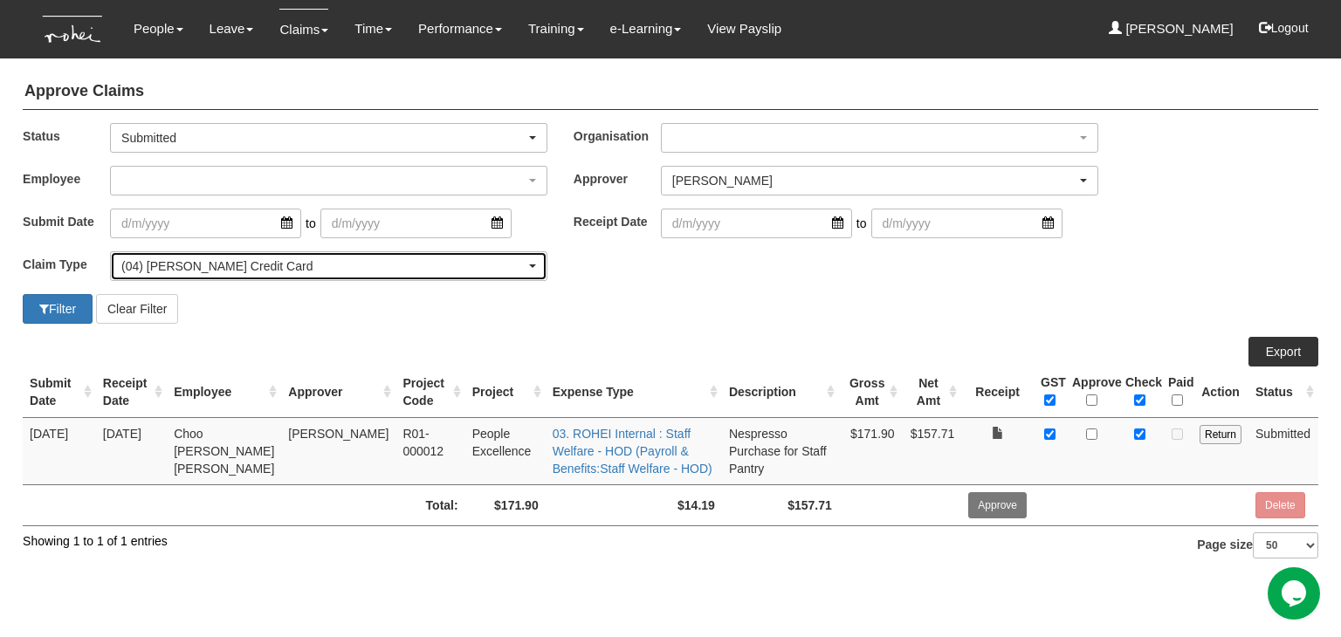
click at [525, 264] on div "(04) [PERSON_NAME] Credit Card" at bounding box center [323, 265] width 404 height 17
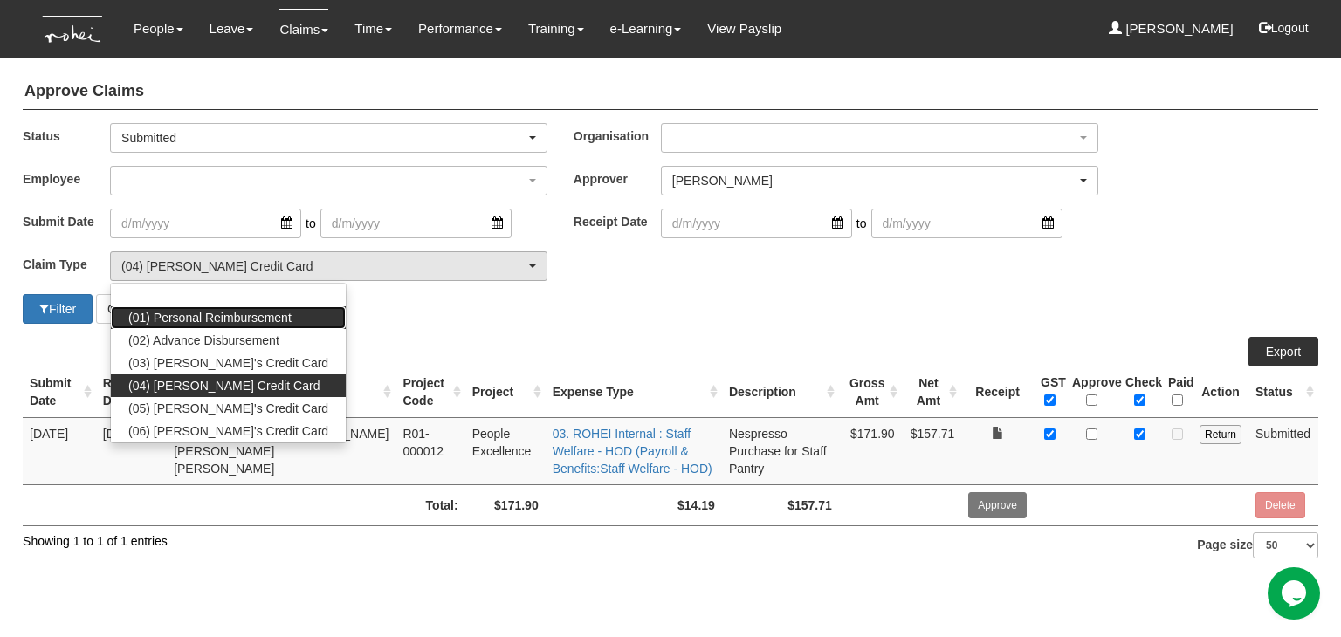
click at [248, 326] on link "(01) Personal Reimbursement" at bounding box center [228, 317] width 235 height 23
select select "14"
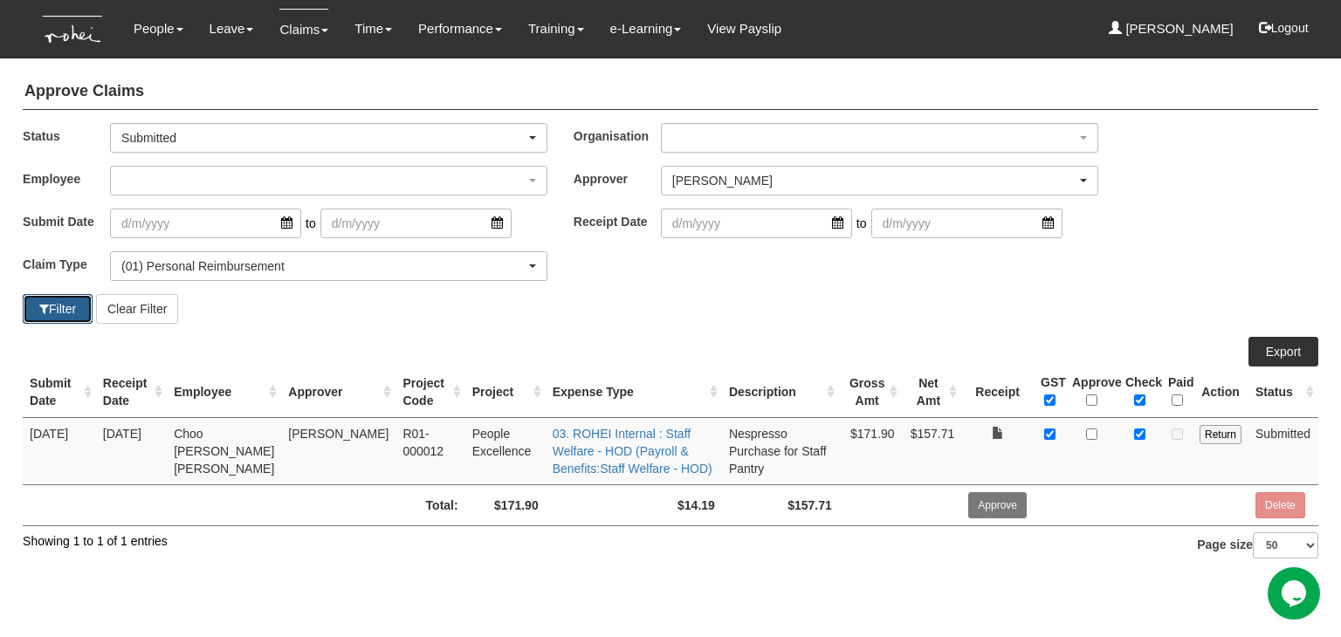
click at [61, 312] on button "Filter" at bounding box center [58, 309] width 70 height 30
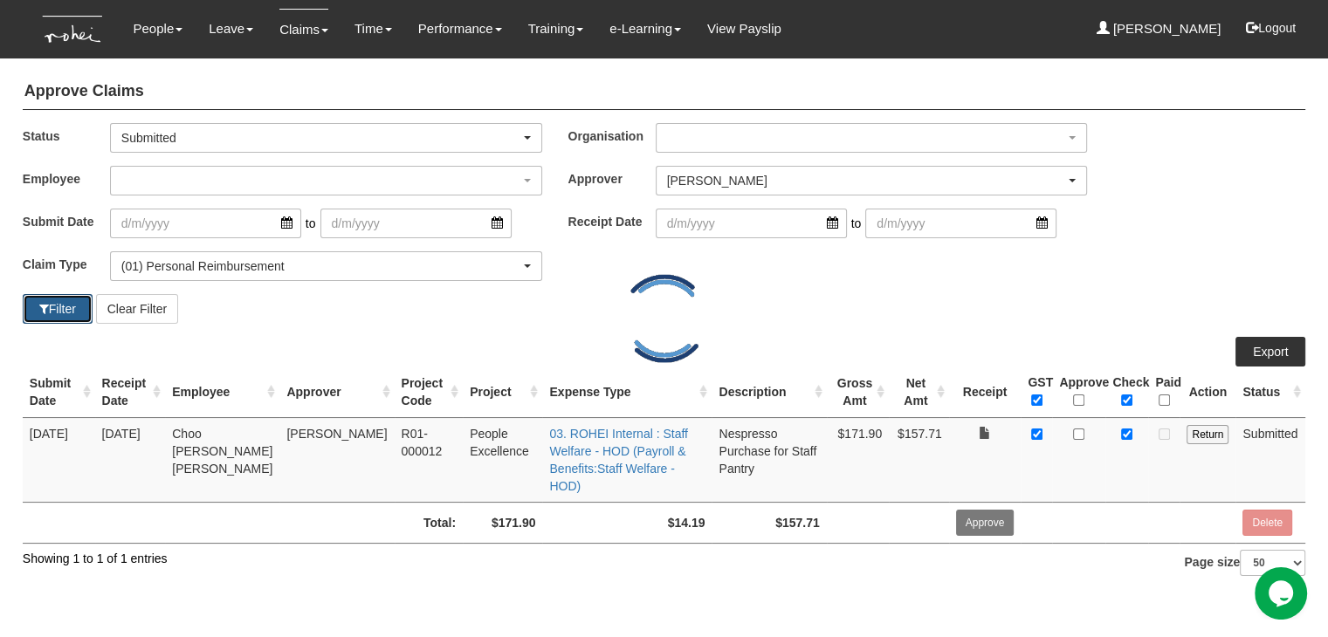
select select "50"
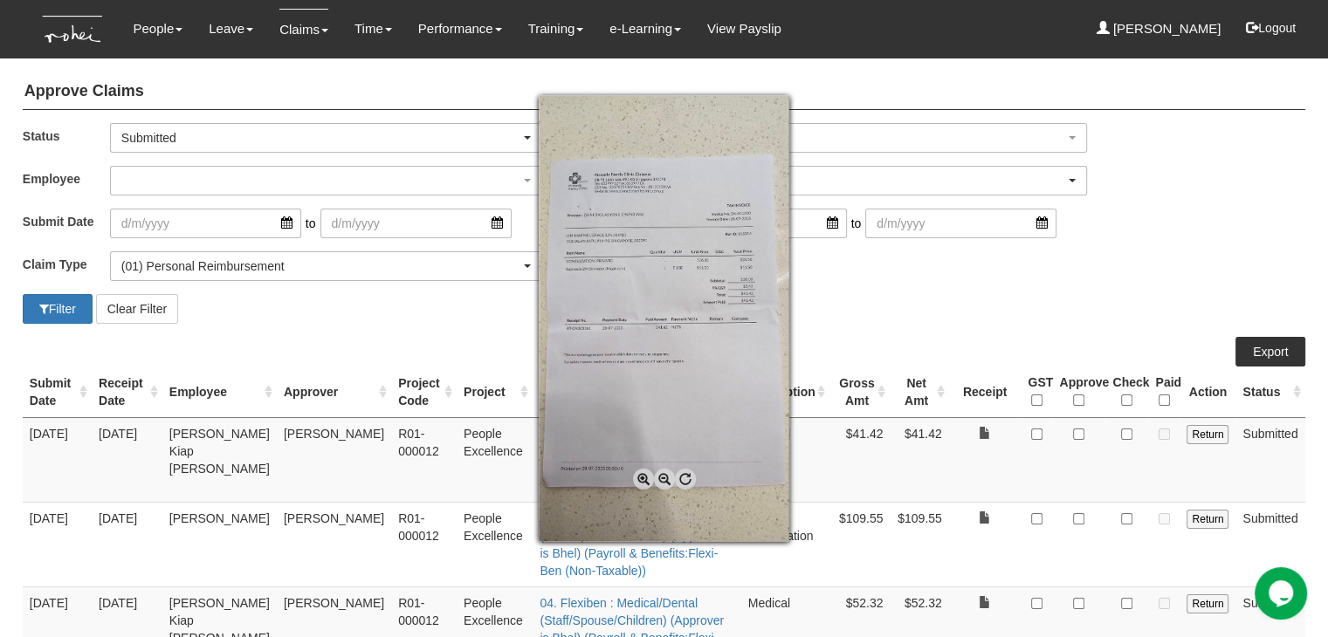
click at [635, 480] on span at bounding box center [643, 479] width 21 height 21
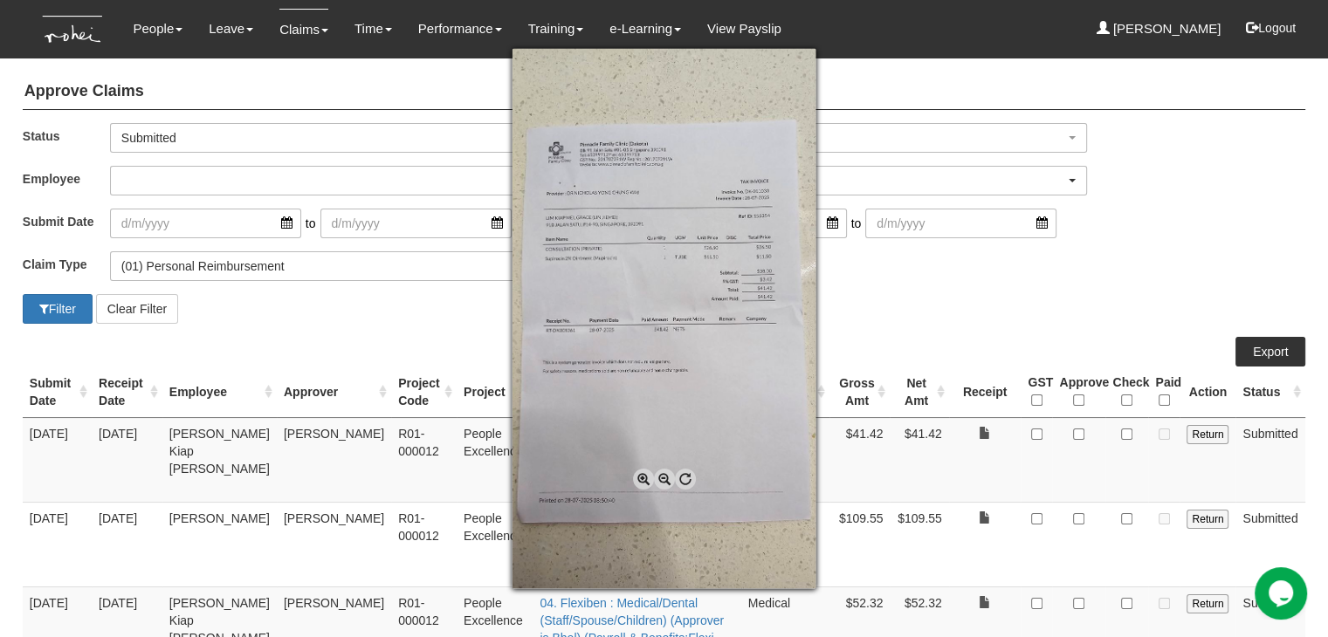
click at [635, 480] on span at bounding box center [643, 479] width 21 height 21
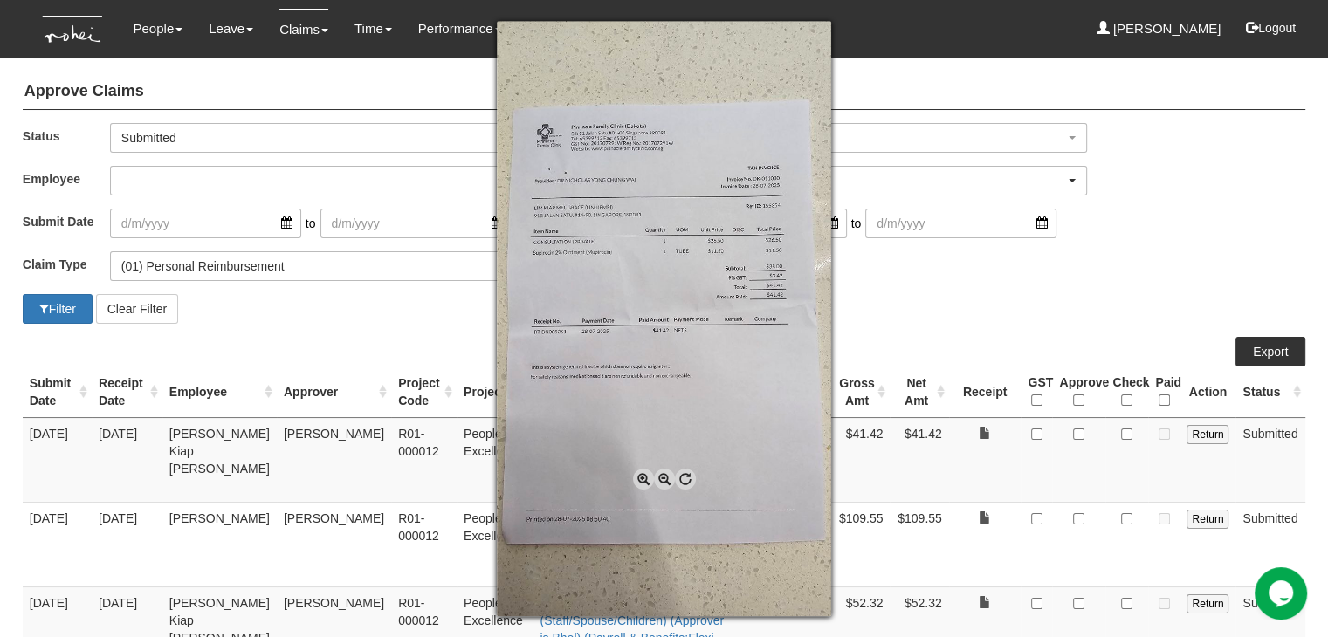
click at [635, 480] on span at bounding box center [643, 479] width 21 height 21
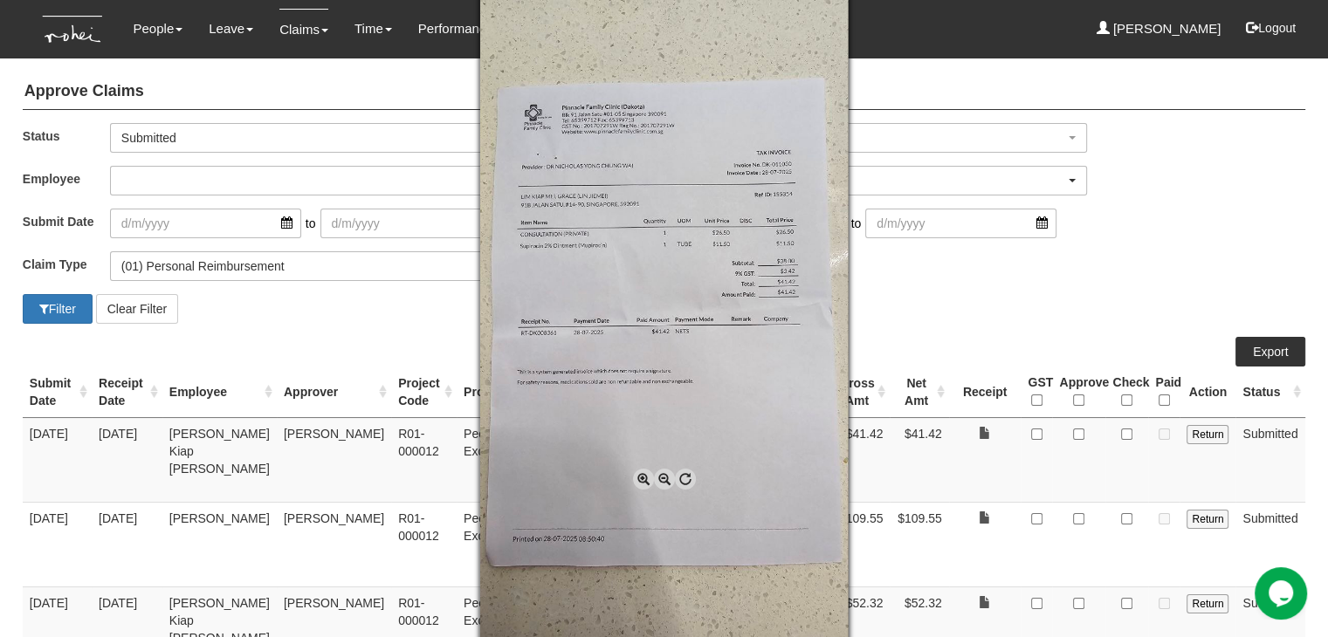
click at [635, 480] on span at bounding box center [643, 479] width 21 height 21
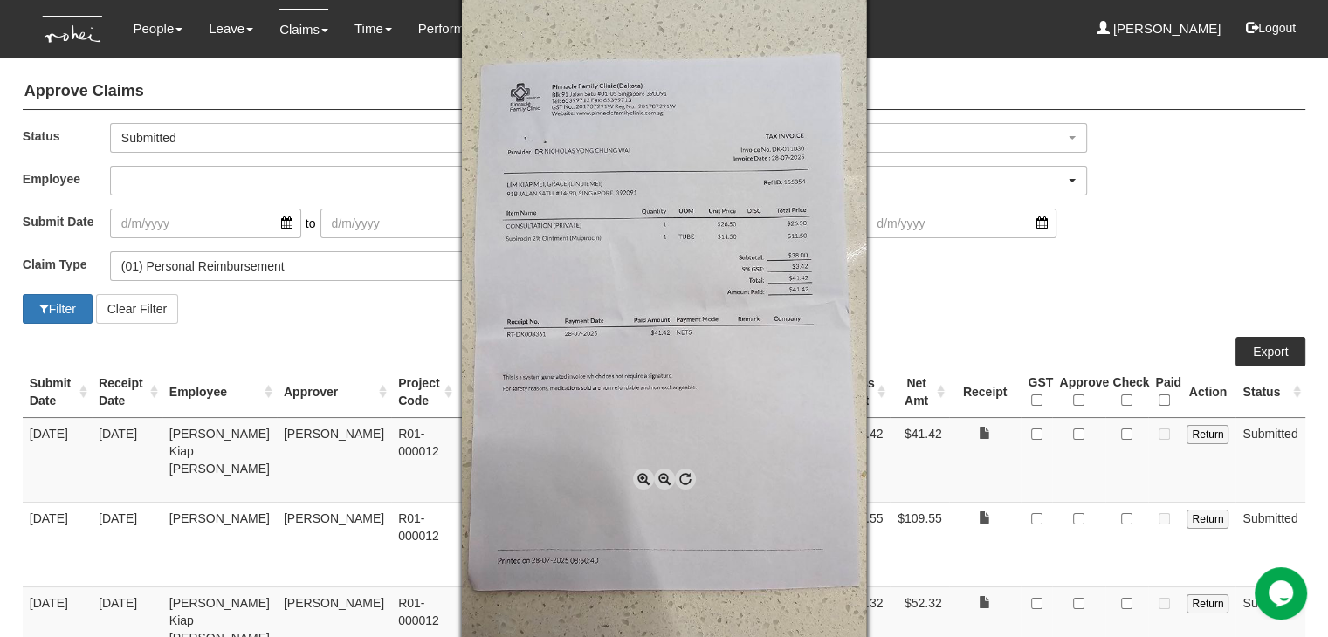
click at [635, 480] on span at bounding box center [643, 479] width 21 height 21
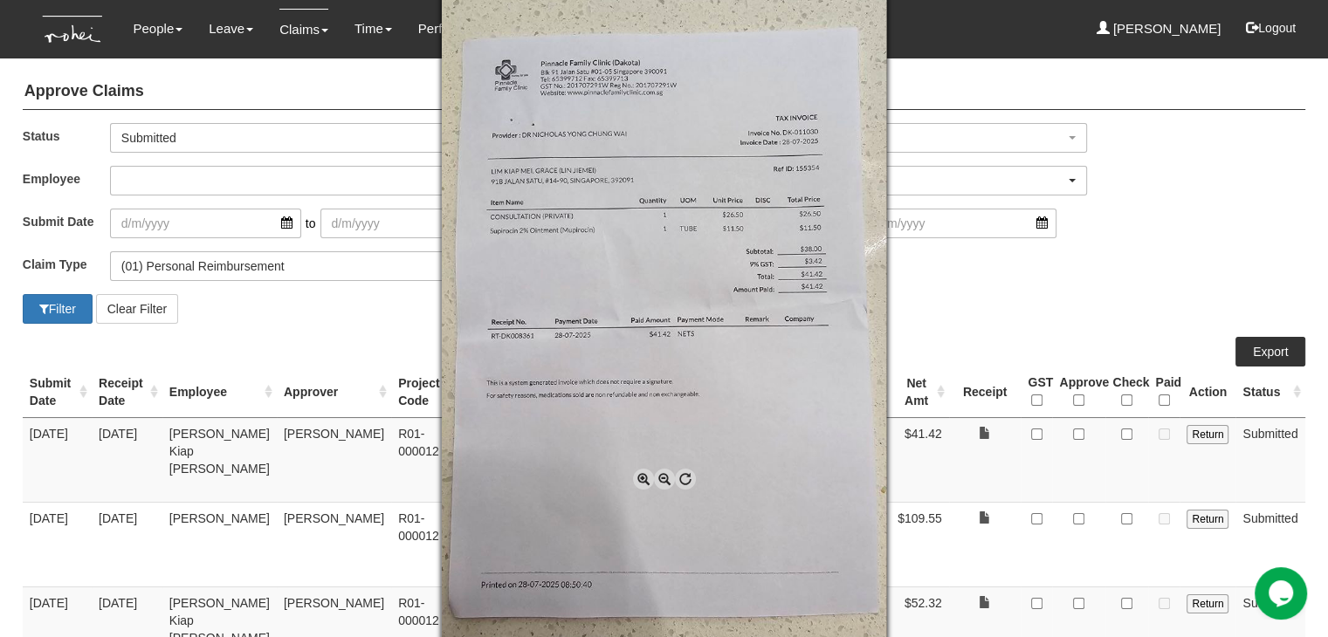
click at [1026, 318] on div at bounding box center [664, 318] width 1328 height 637
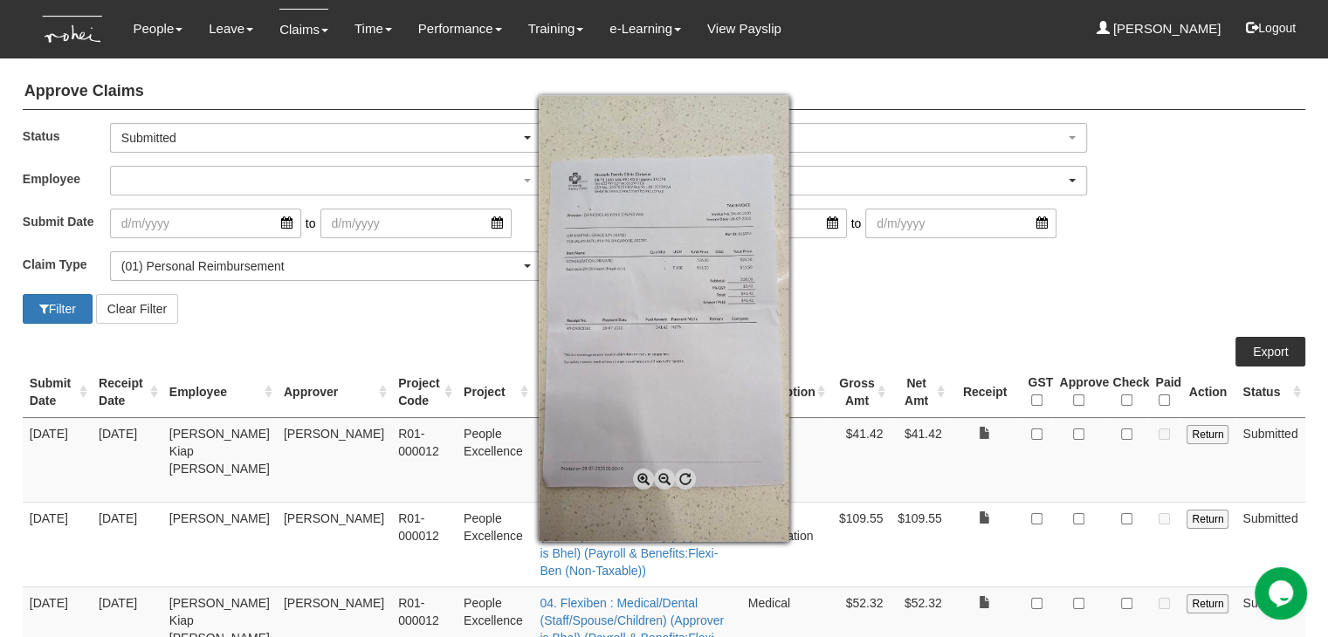
click at [1075, 433] on div at bounding box center [664, 318] width 1328 height 637
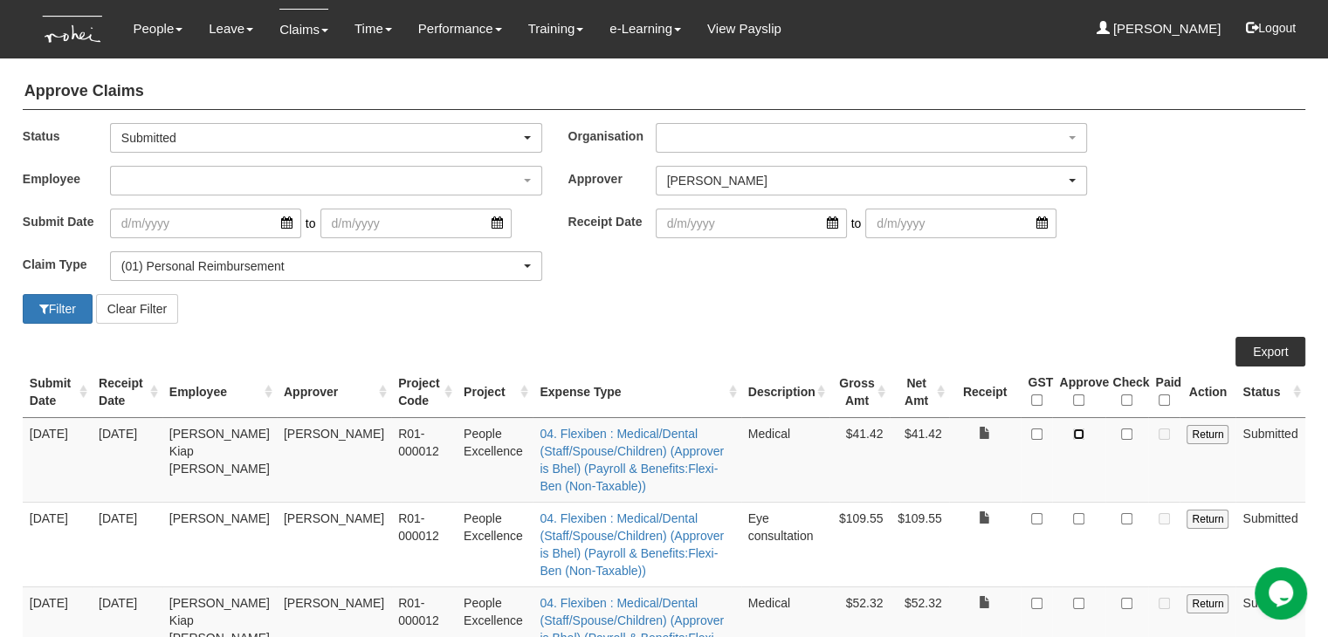
click at [1078, 434] on input "checkbox" at bounding box center [1078, 434] width 11 height 11
checkbox input "true"
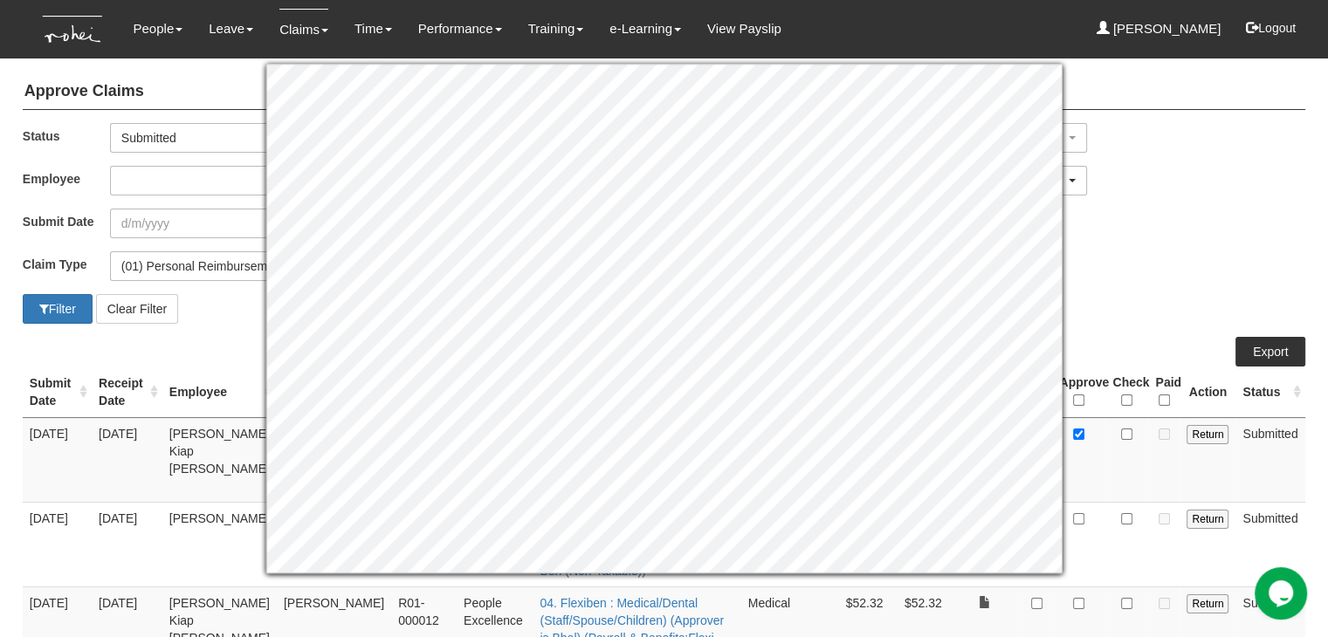
click at [1148, 300] on div "Filter Clear Filter" at bounding box center [664, 309] width 1308 height 30
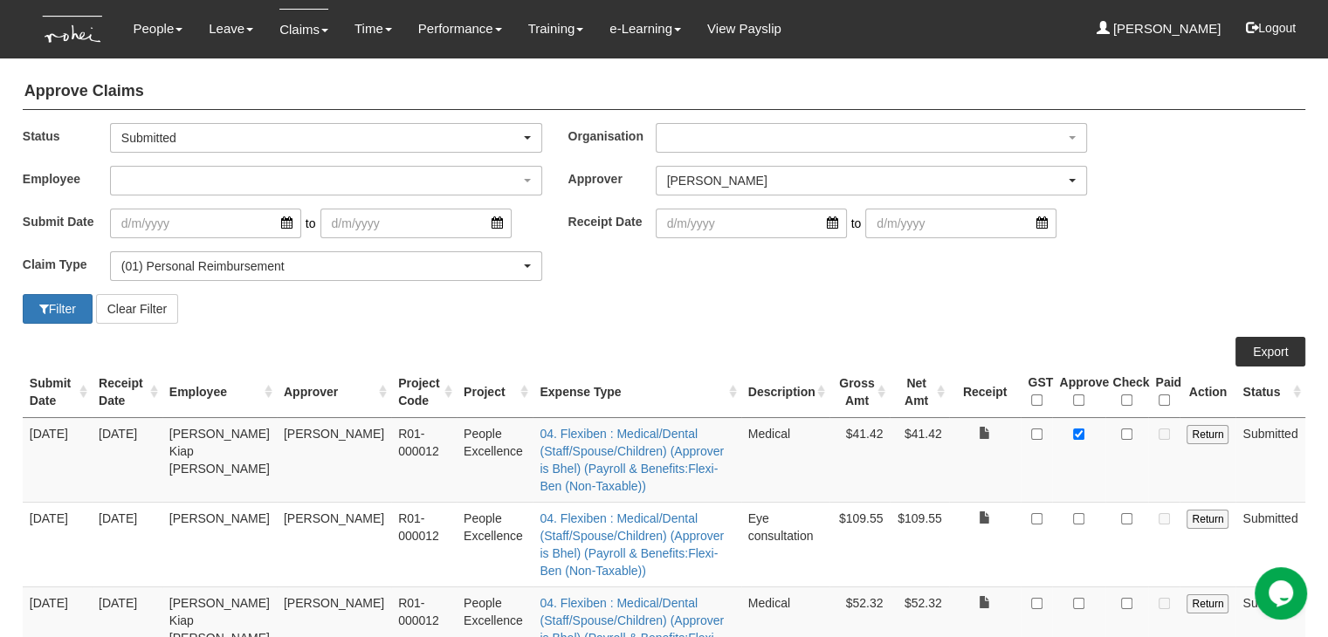
click at [1072, 502] on td at bounding box center [1078, 544] width 53 height 85
click at [1079, 513] on input "checkbox" at bounding box center [1078, 518] width 11 height 11
checkbox input "true"
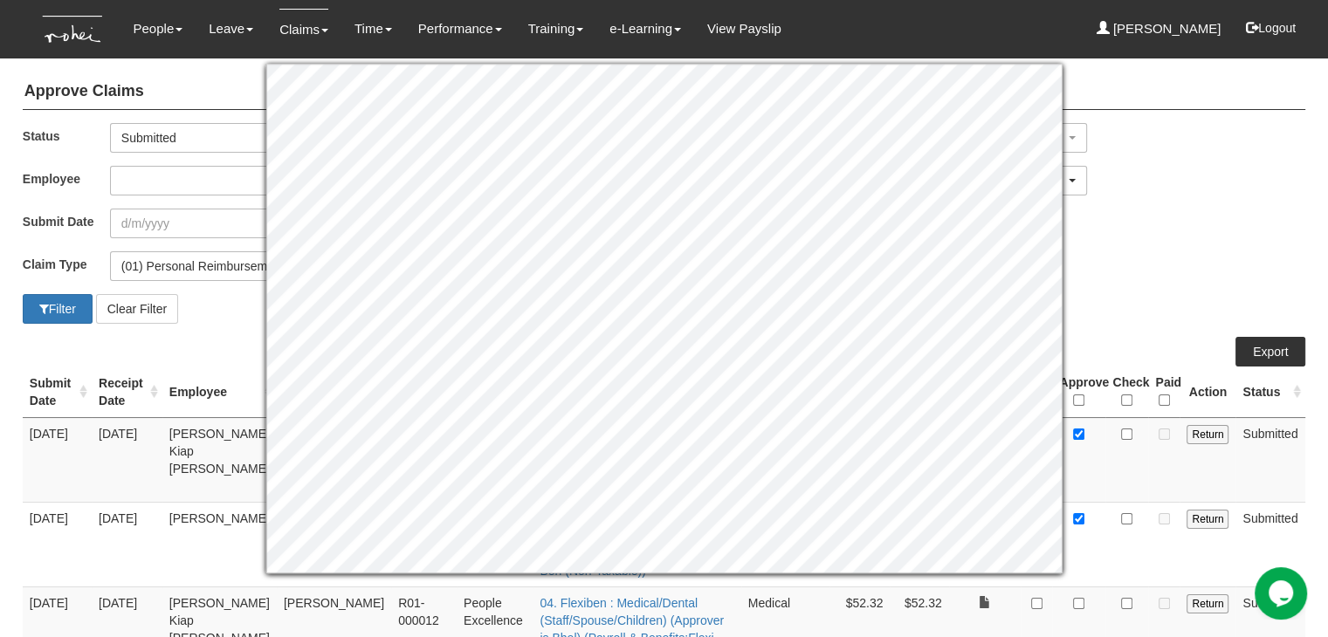
click at [1135, 297] on div "Filter Clear Filter" at bounding box center [664, 309] width 1308 height 30
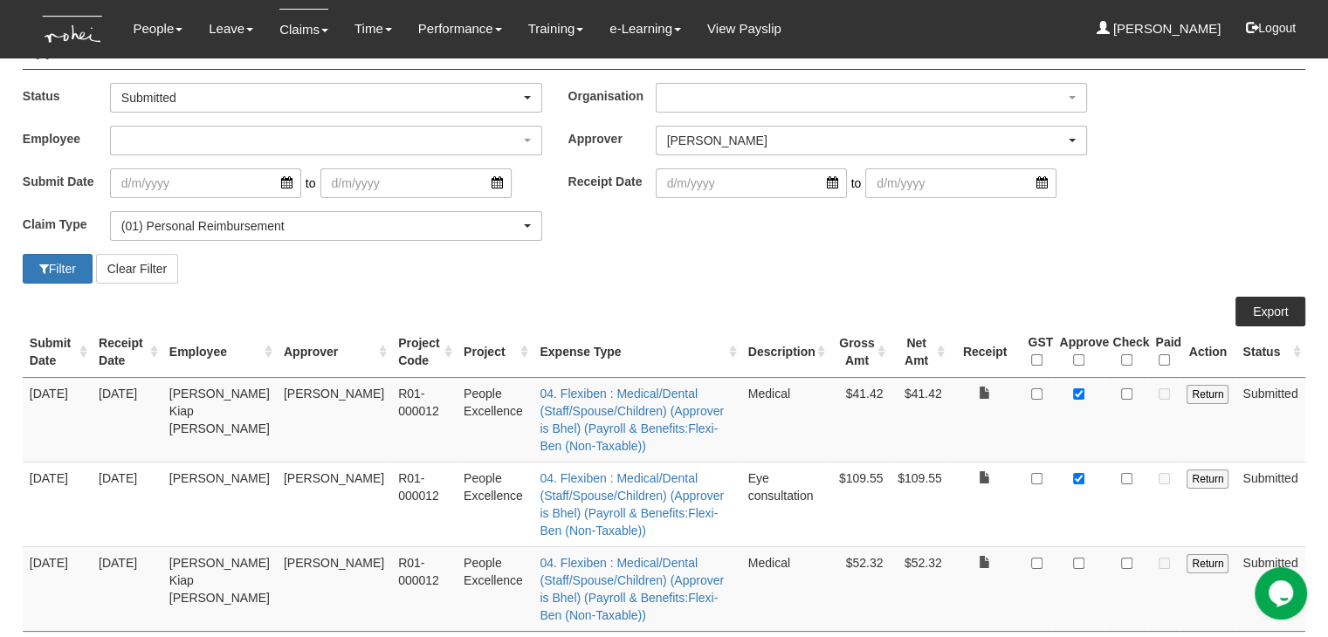
scroll to position [74, 0]
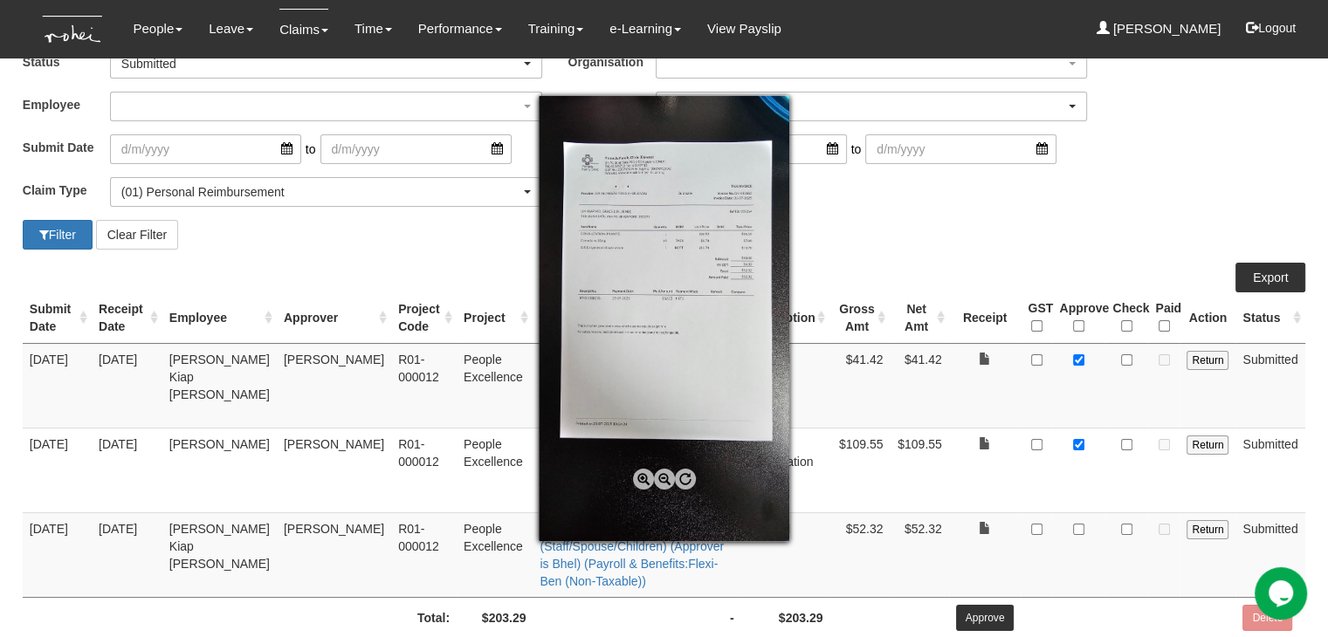
click at [639, 478] on span at bounding box center [643, 479] width 21 height 21
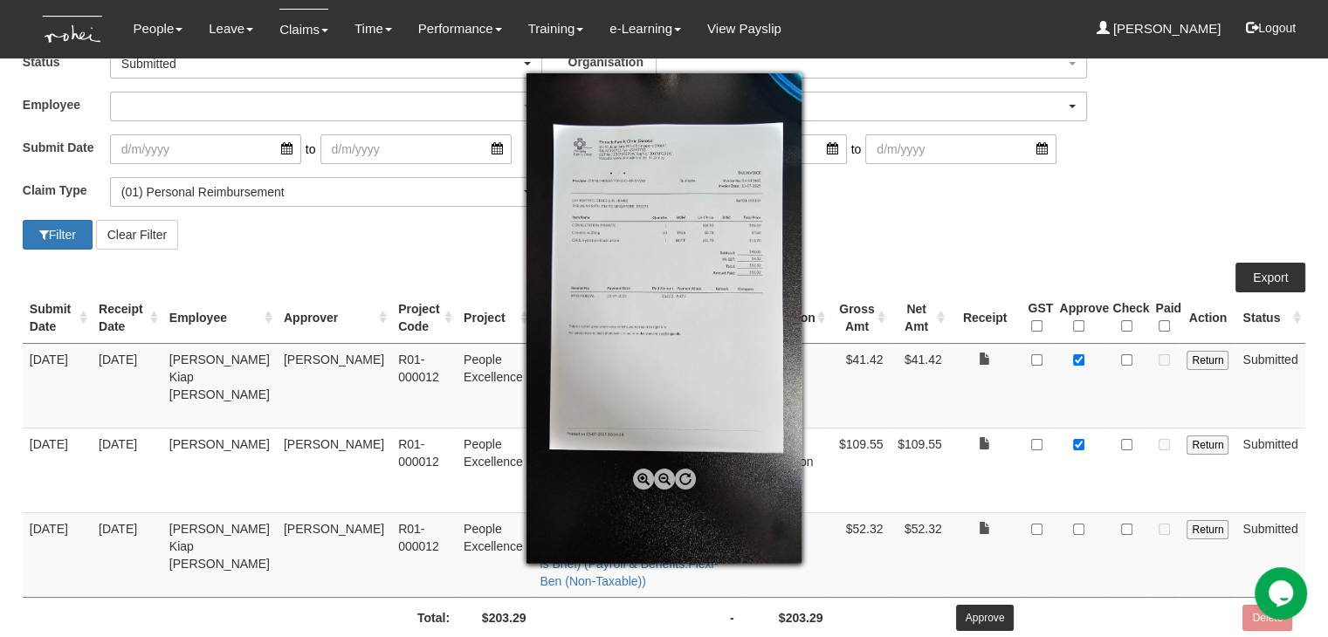
click at [639, 477] on span at bounding box center [643, 479] width 21 height 21
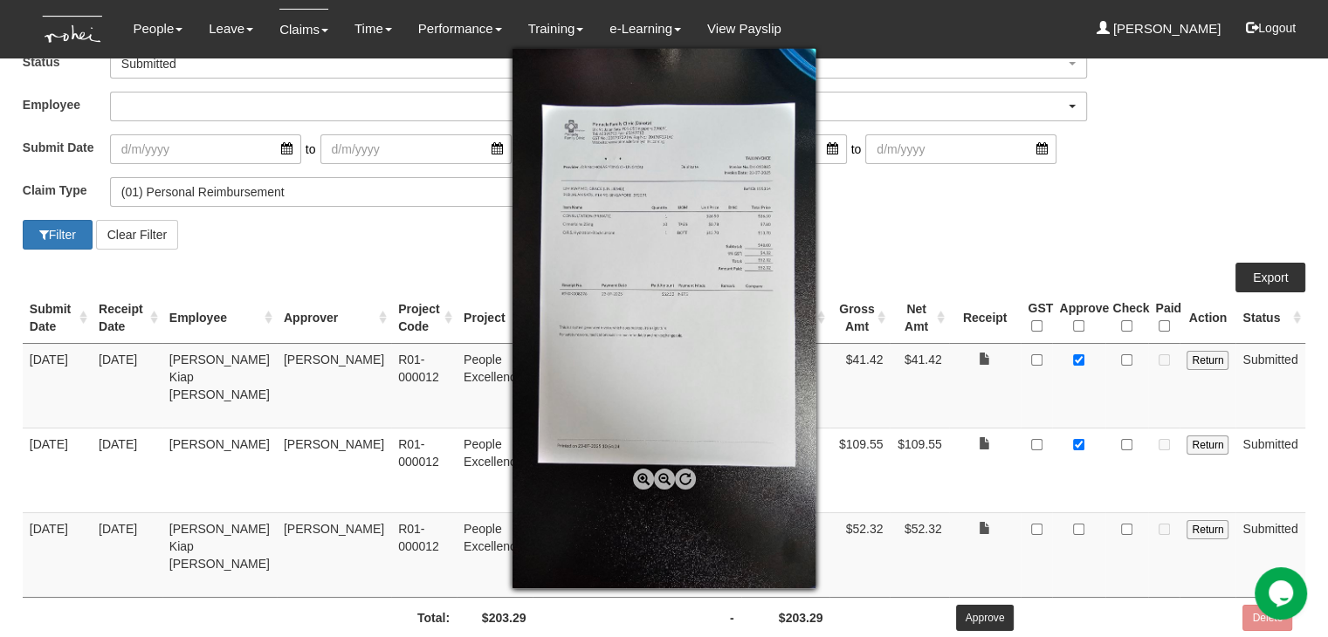
click at [639, 477] on span at bounding box center [643, 479] width 21 height 21
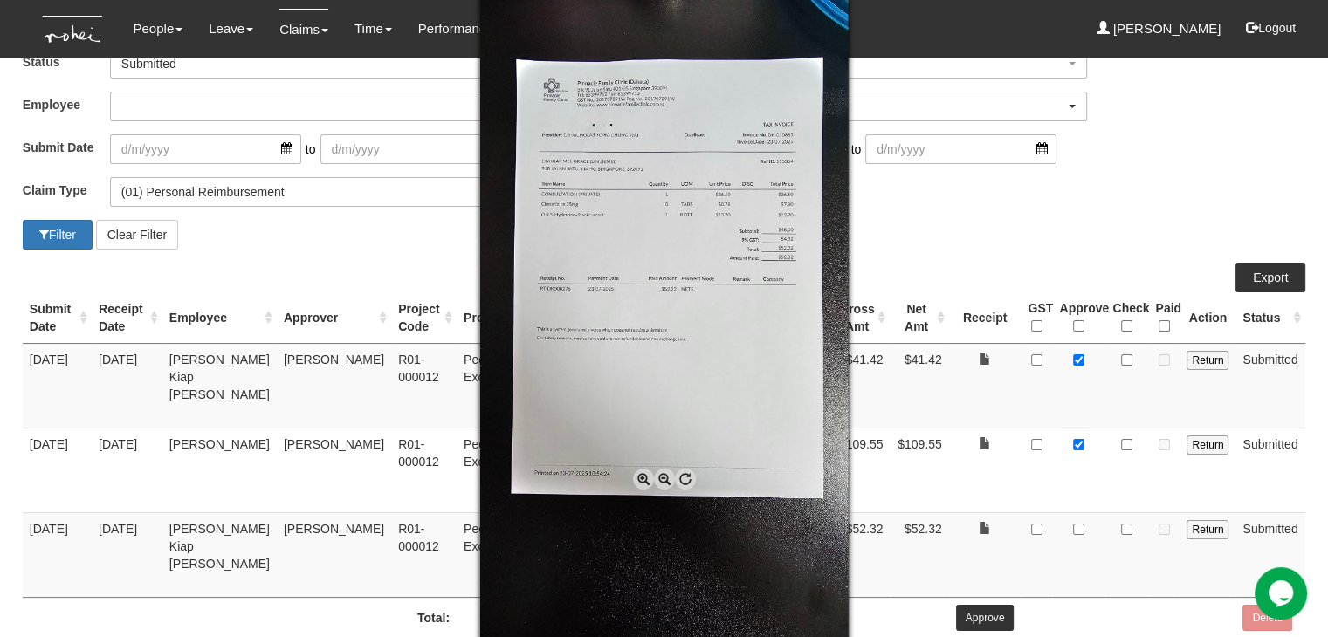
click at [639, 477] on span at bounding box center [643, 479] width 21 height 21
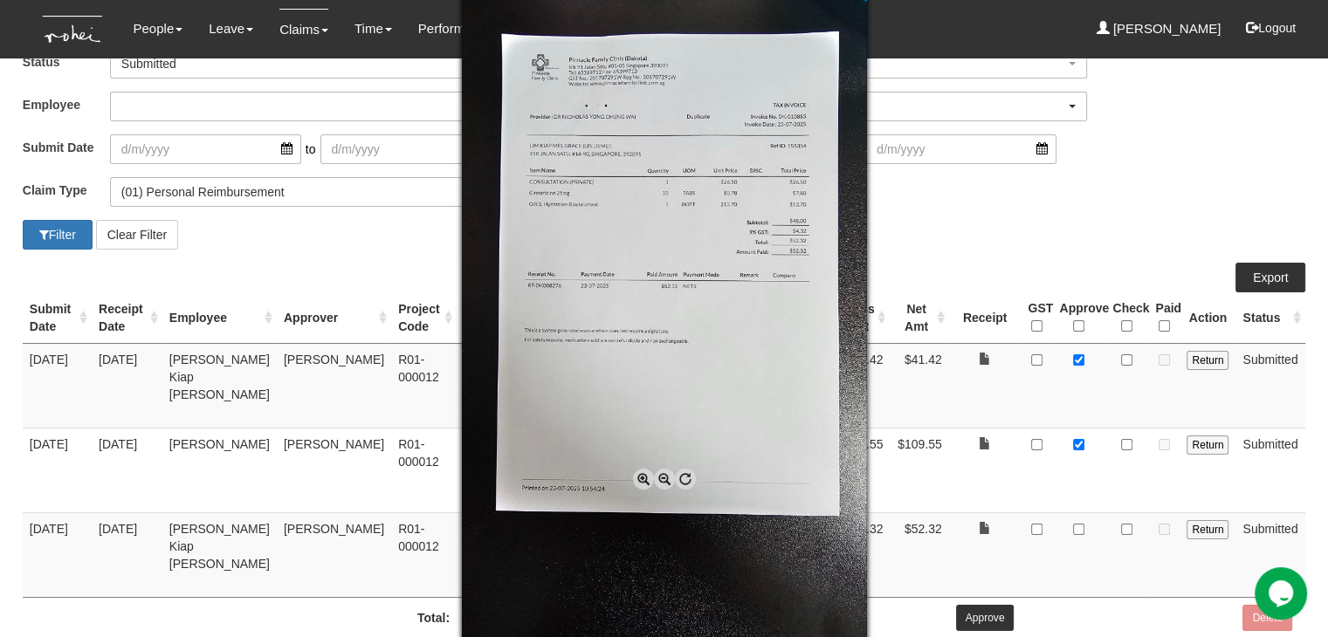
click at [639, 477] on span at bounding box center [643, 479] width 21 height 21
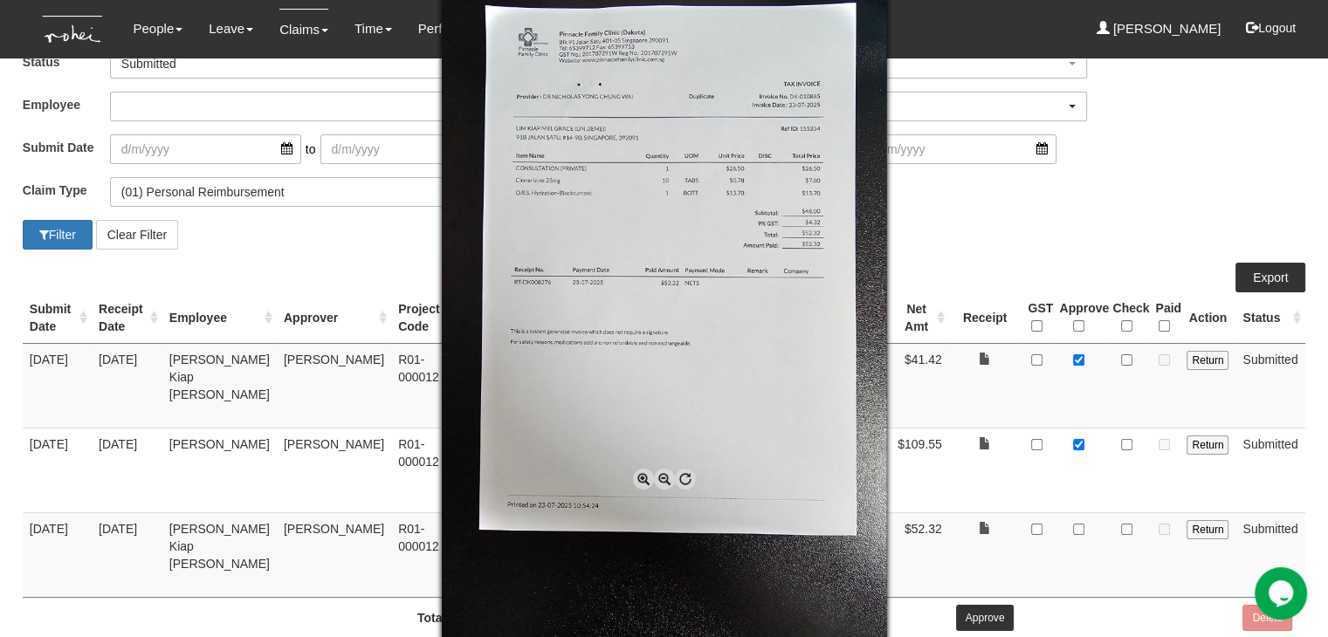
click at [639, 477] on span at bounding box center [643, 479] width 21 height 21
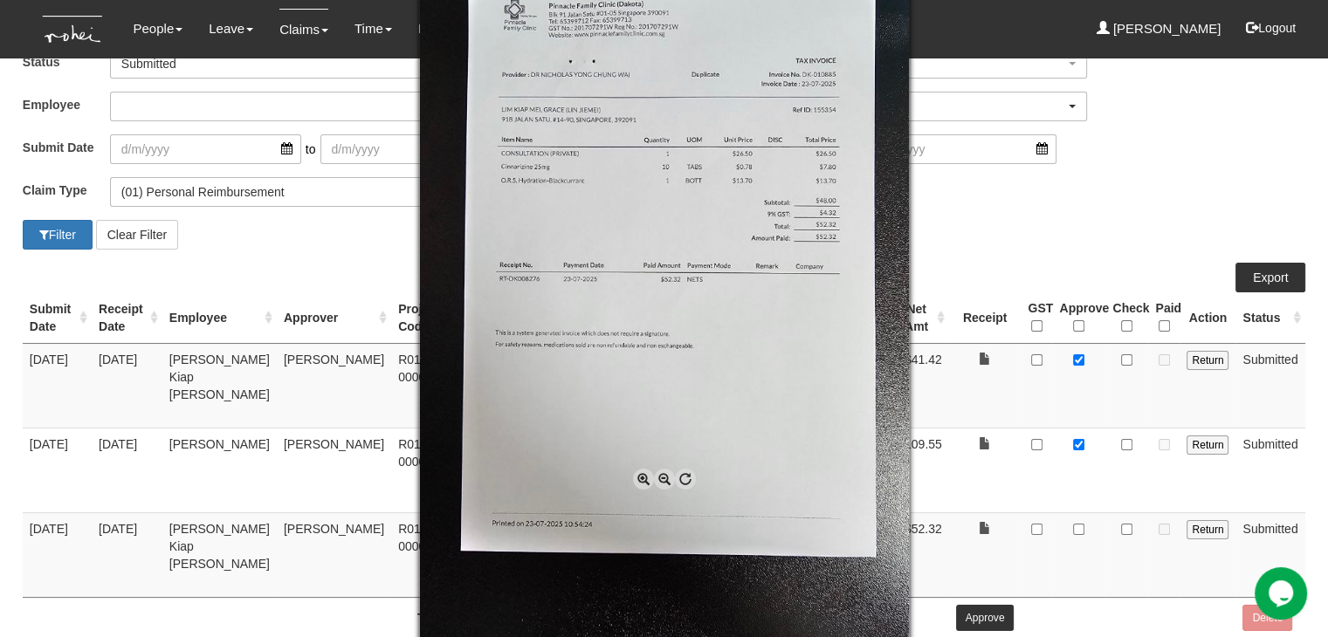
click at [639, 477] on span at bounding box center [643, 479] width 21 height 21
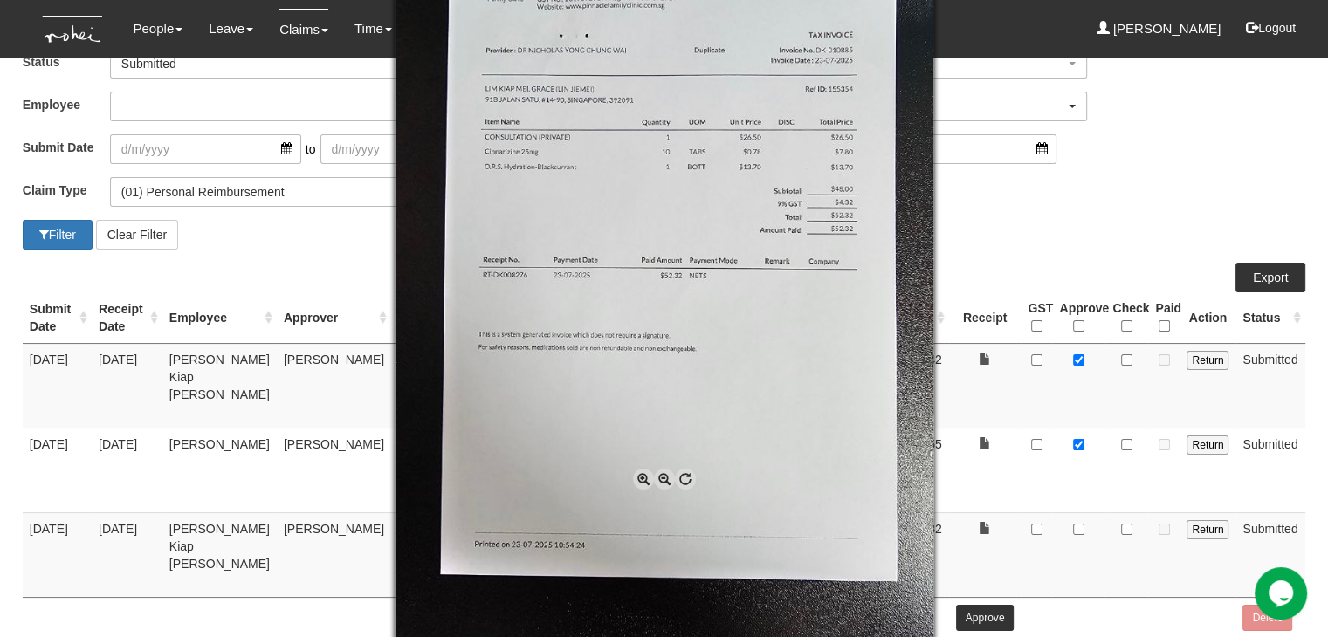
click at [1110, 508] on div at bounding box center [664, 318] width 1328 height 637
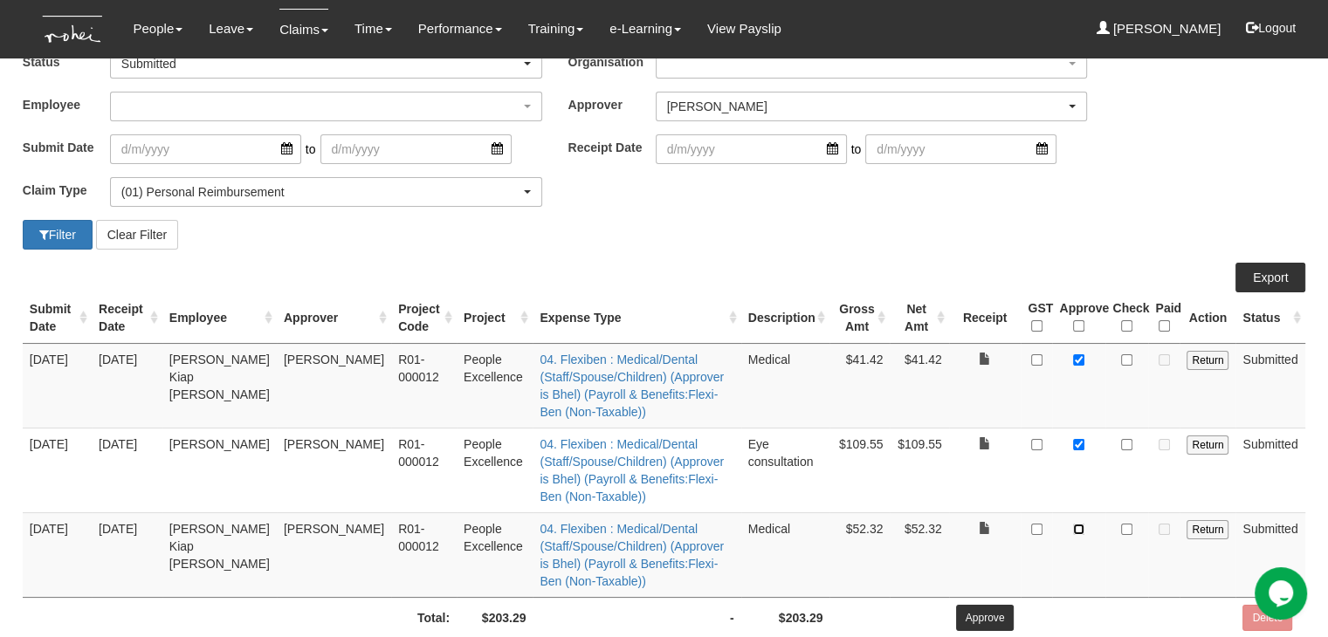
click at [1076, 524] on input "checkbox" at bounding box center [1078, 529] width 11 height 11
checkbox input "true"
click at [992, 605] on input "Approve" at bounding box center [985, 618] width 58 height 26
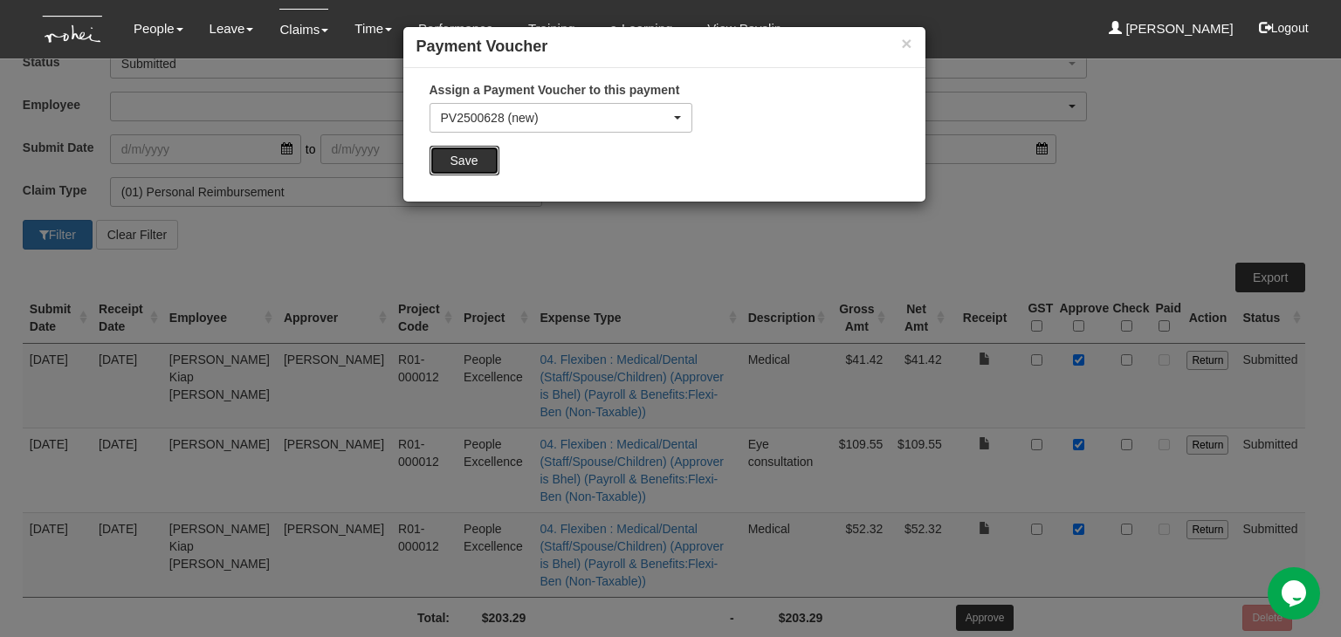
click at [464, 165] on input "Save" at bounding box center [464, 161] width 70 height 30
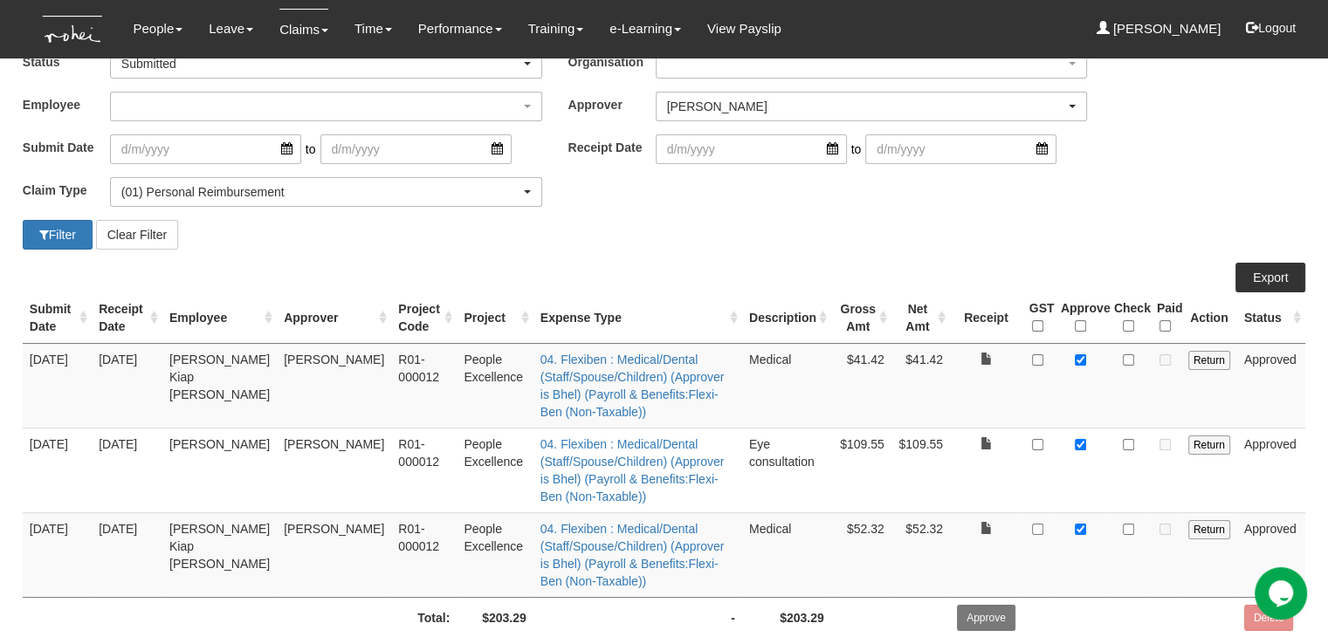
click at [779, 257] on div "Approve Claims Status -- All -- Submitted Approved Verified Returned Paid Submi…" at bounding box center [663, 333] width 1287 height 684
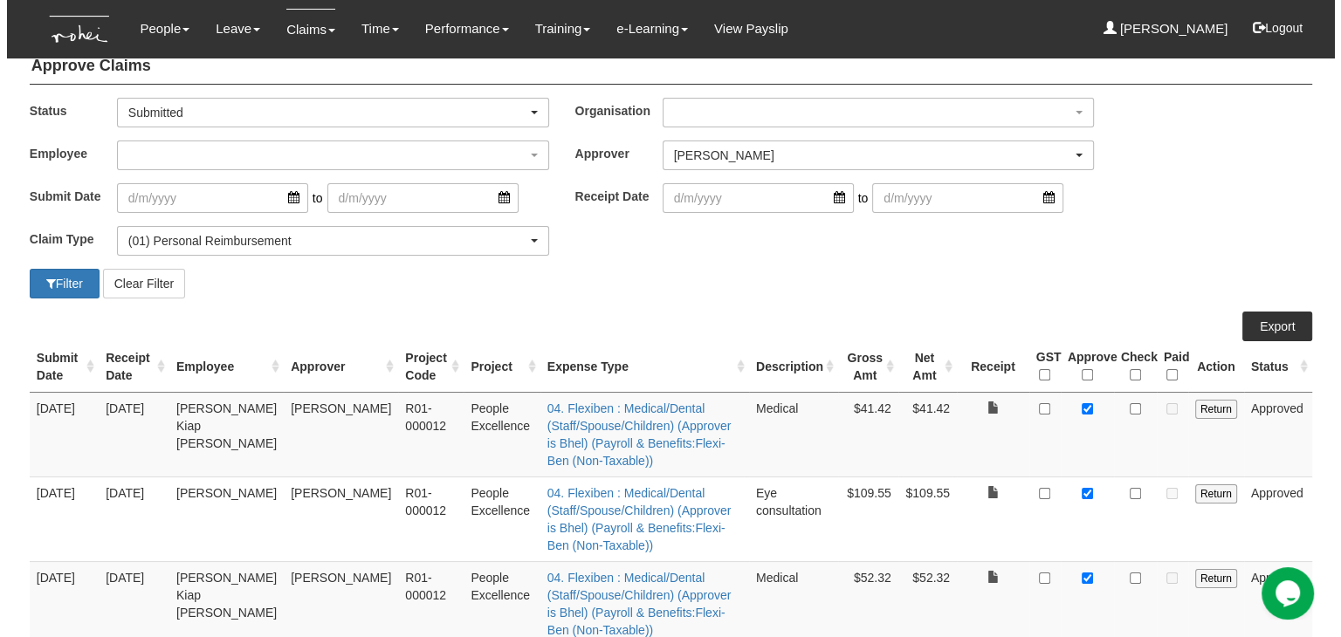
scroll to position [0, 0]
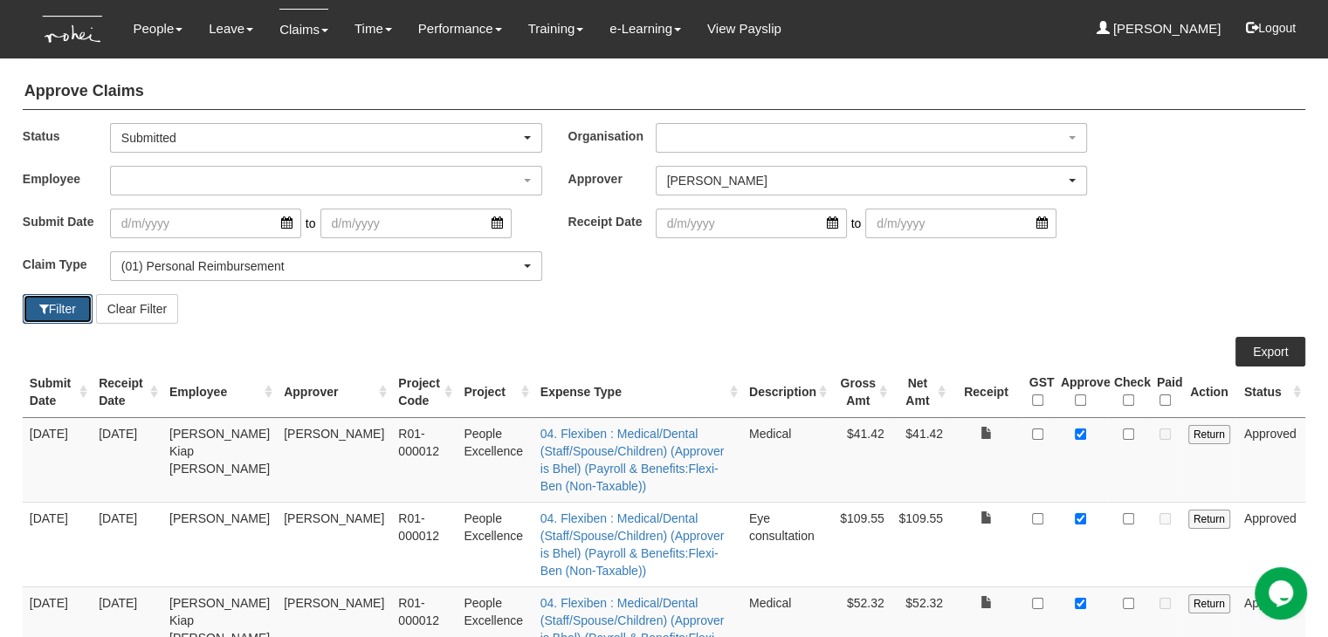
click at [55, 310] on button "Filter" at bounding box center [58, 309] width 70 height 30
select select "50"
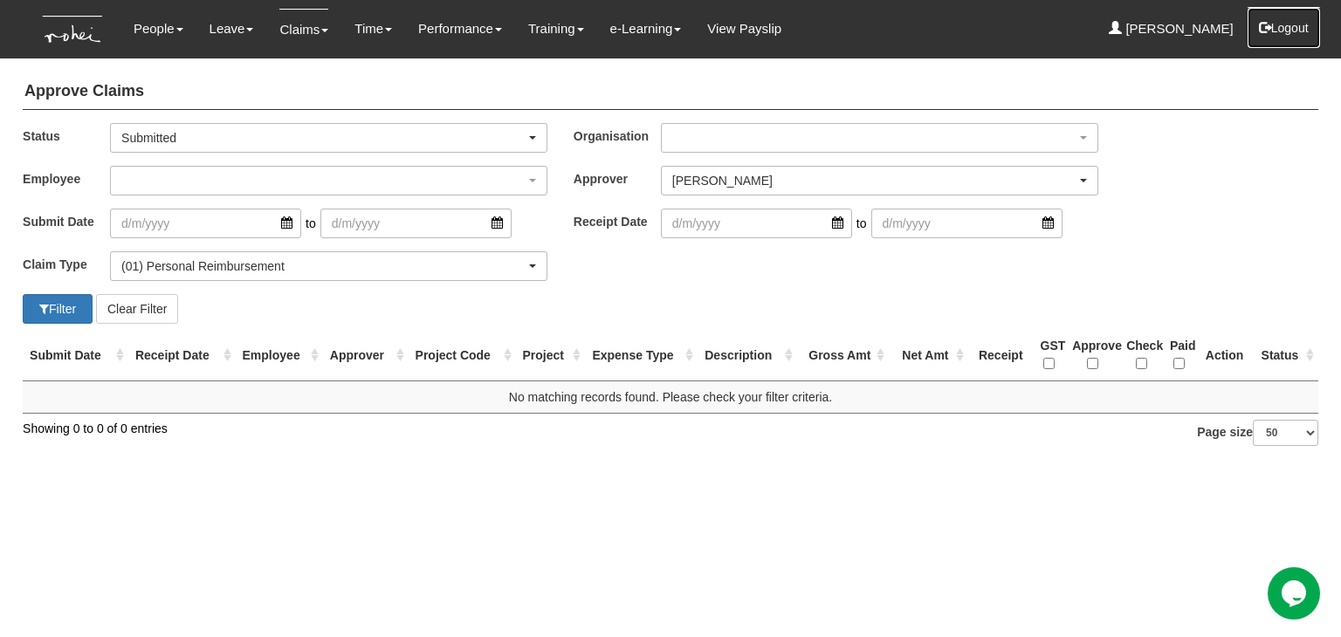
click at [1301, 29] on button "Logout" at bounding box center [1283, 28] width 74 height 42
